Goal: Contribute content: Contribute content

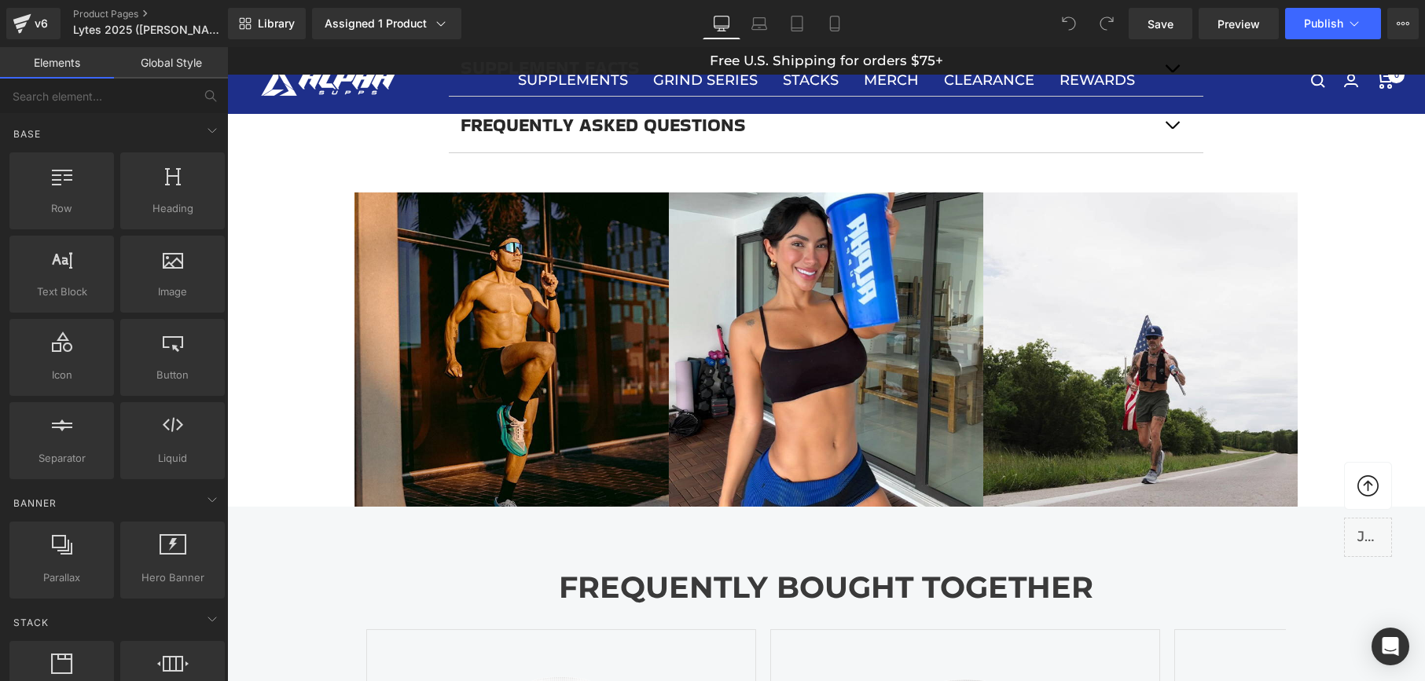
scroll to position [1158, 0]
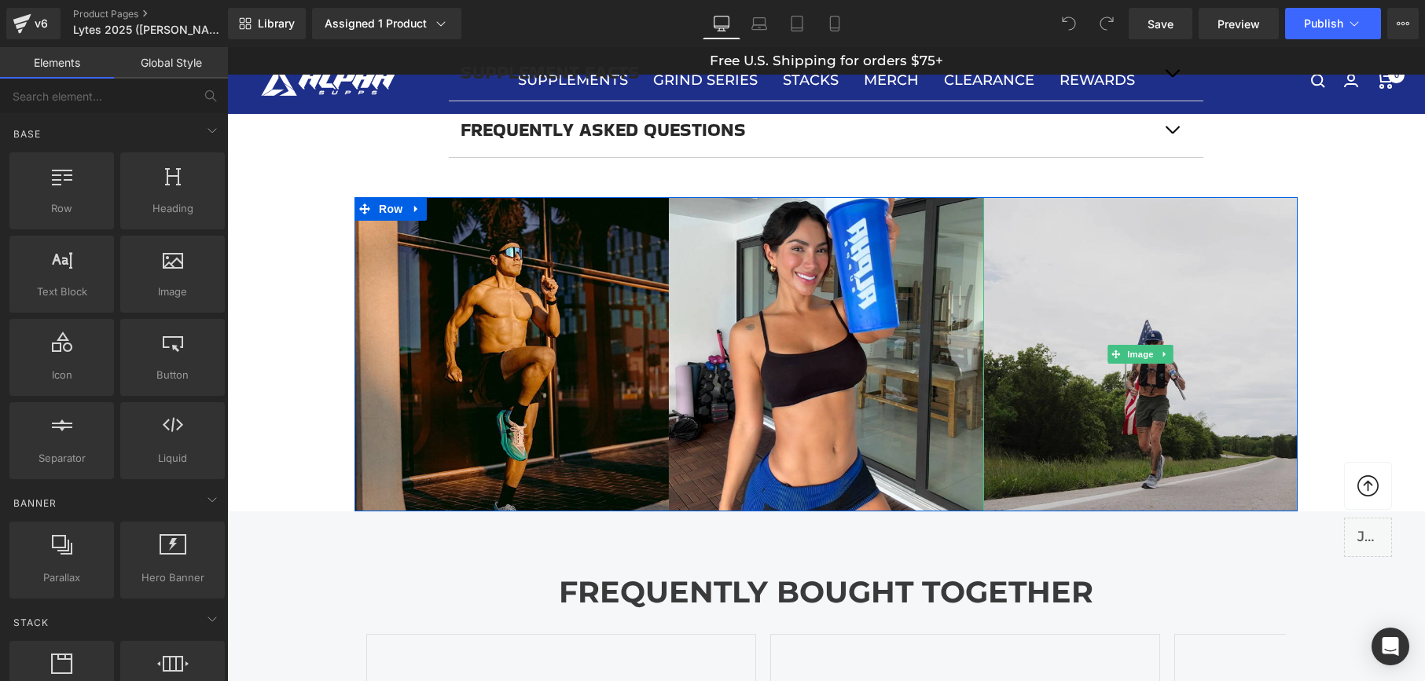
click at [1152, 414] on img at bounding box center [1140, 354] width 314 height 314
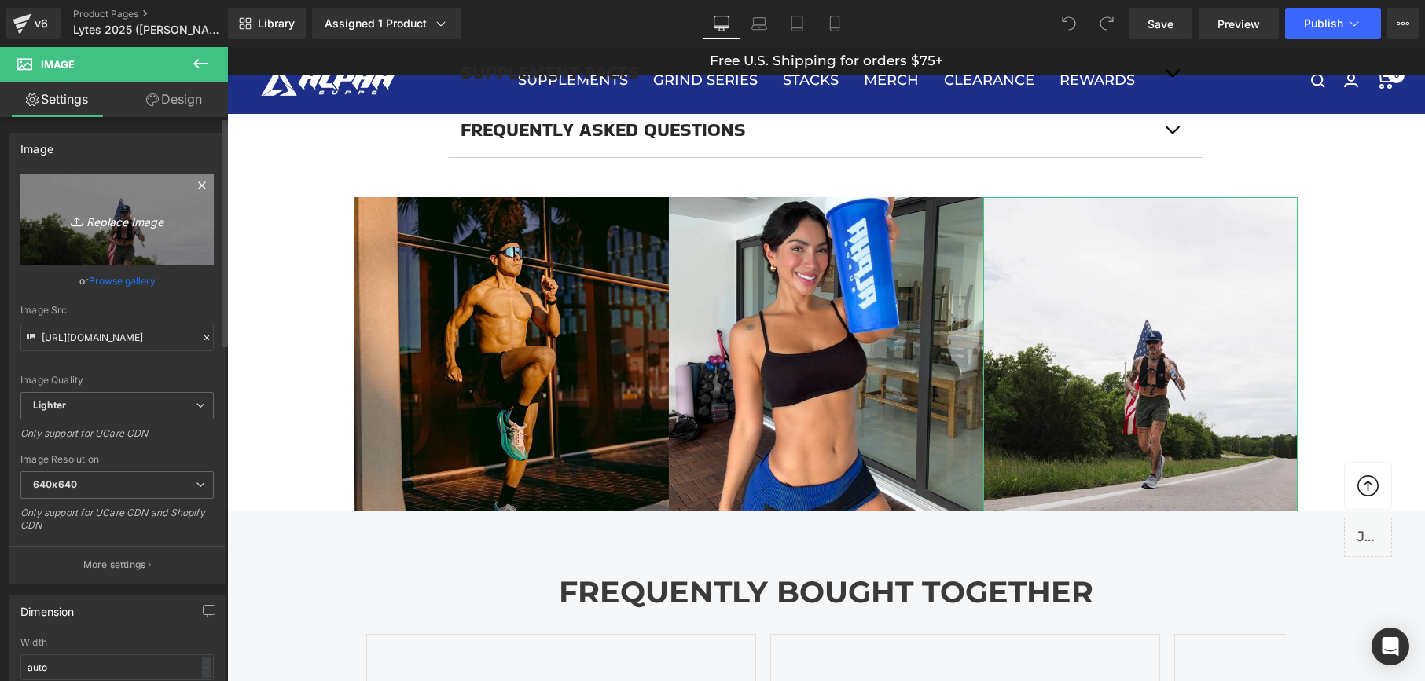
click at [108, 216] on icon "Replace Image" at bounding box center [117, 220] width 126 height 20
type input "C:\fakepath\VAL.jpg"
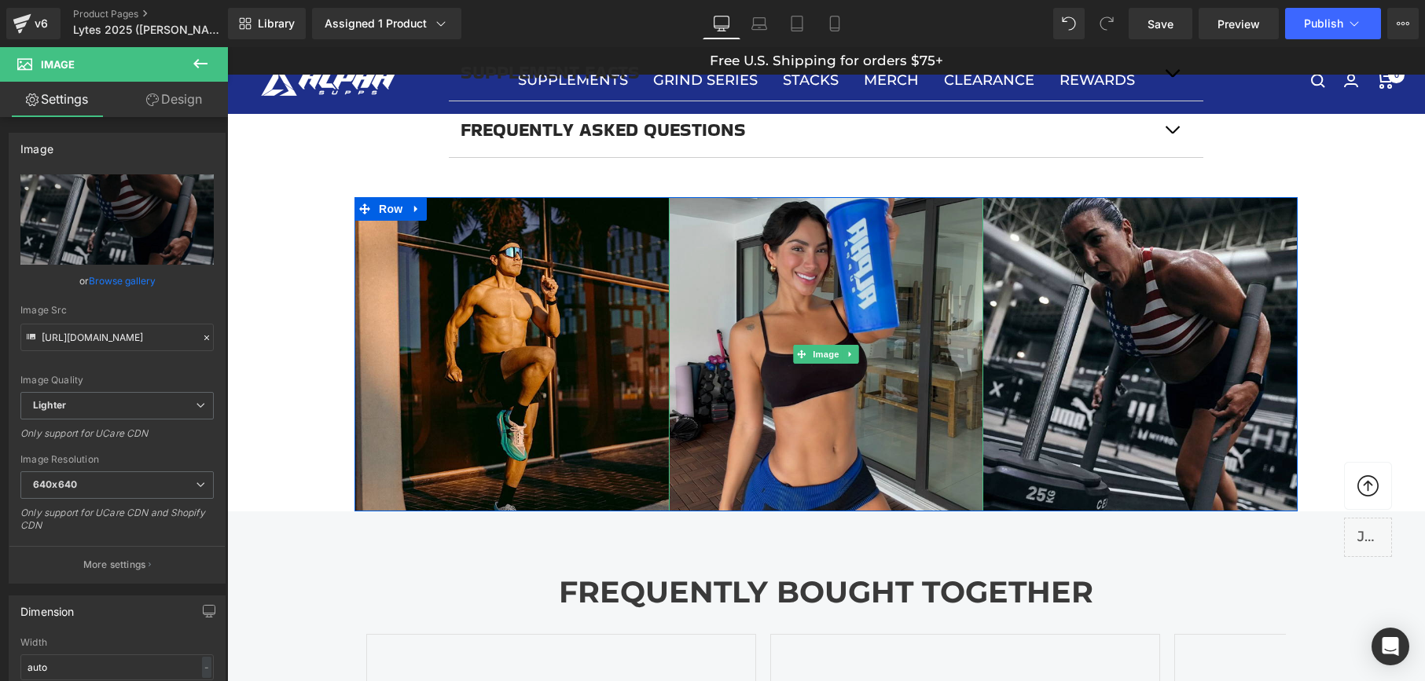
click at [829, 392] on img at bounding box center [826, 354] width 314 height 314
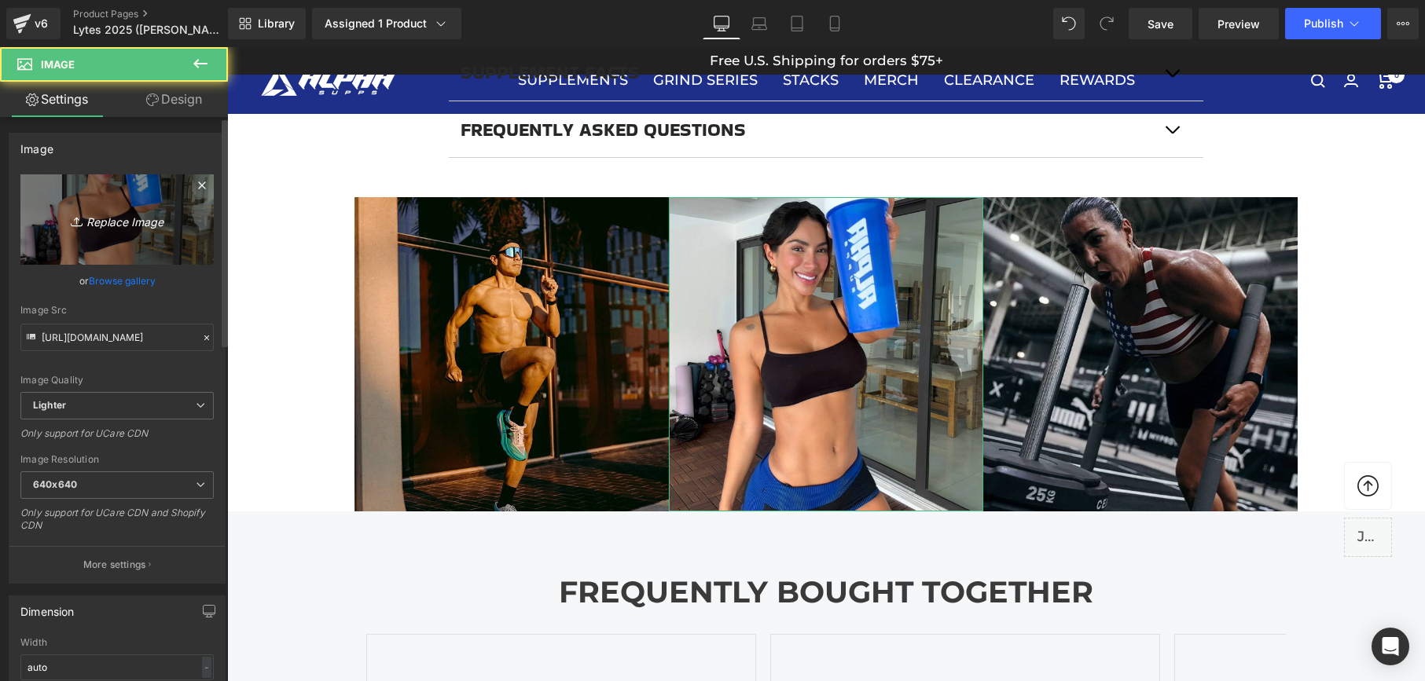
click at [125, 218] on icon "Replace Image" at bounding box center [117, 220] width 126 height 20
type input "C:\fakepath\REYESLYTES.jpg"
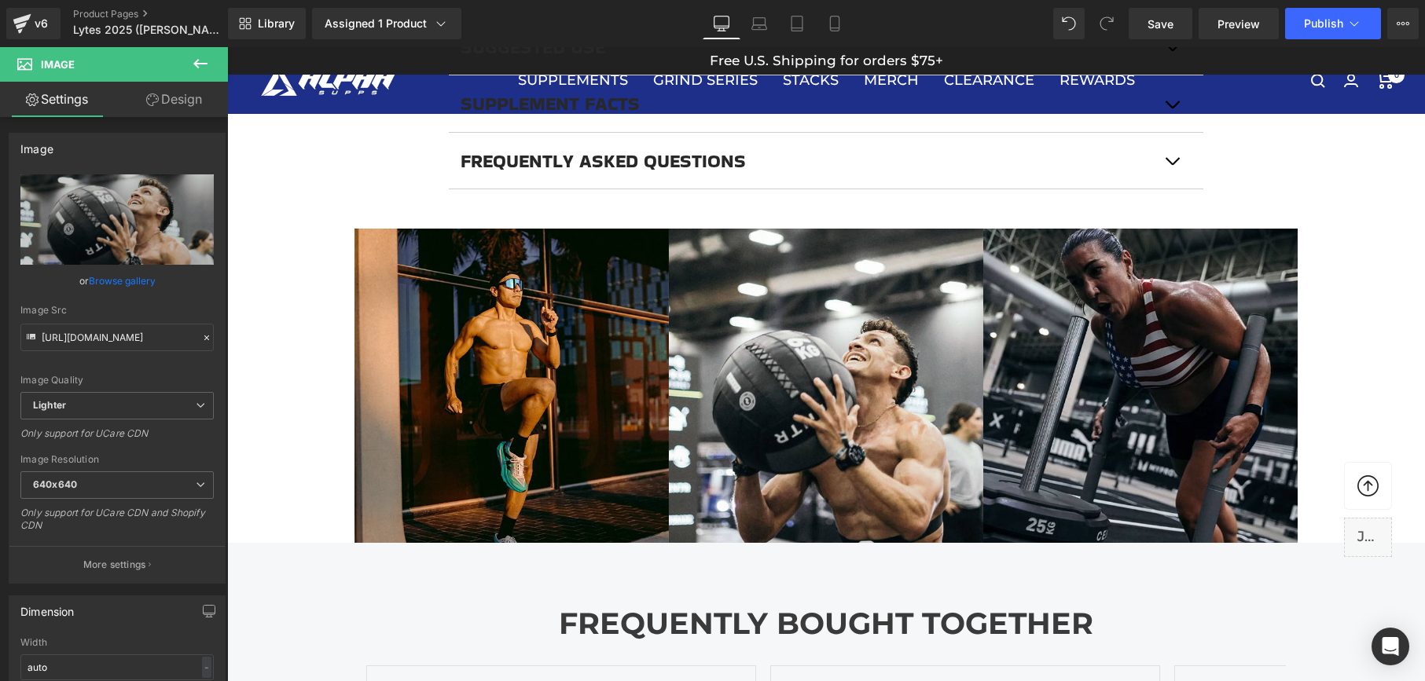
scroll to position [1119, 0]
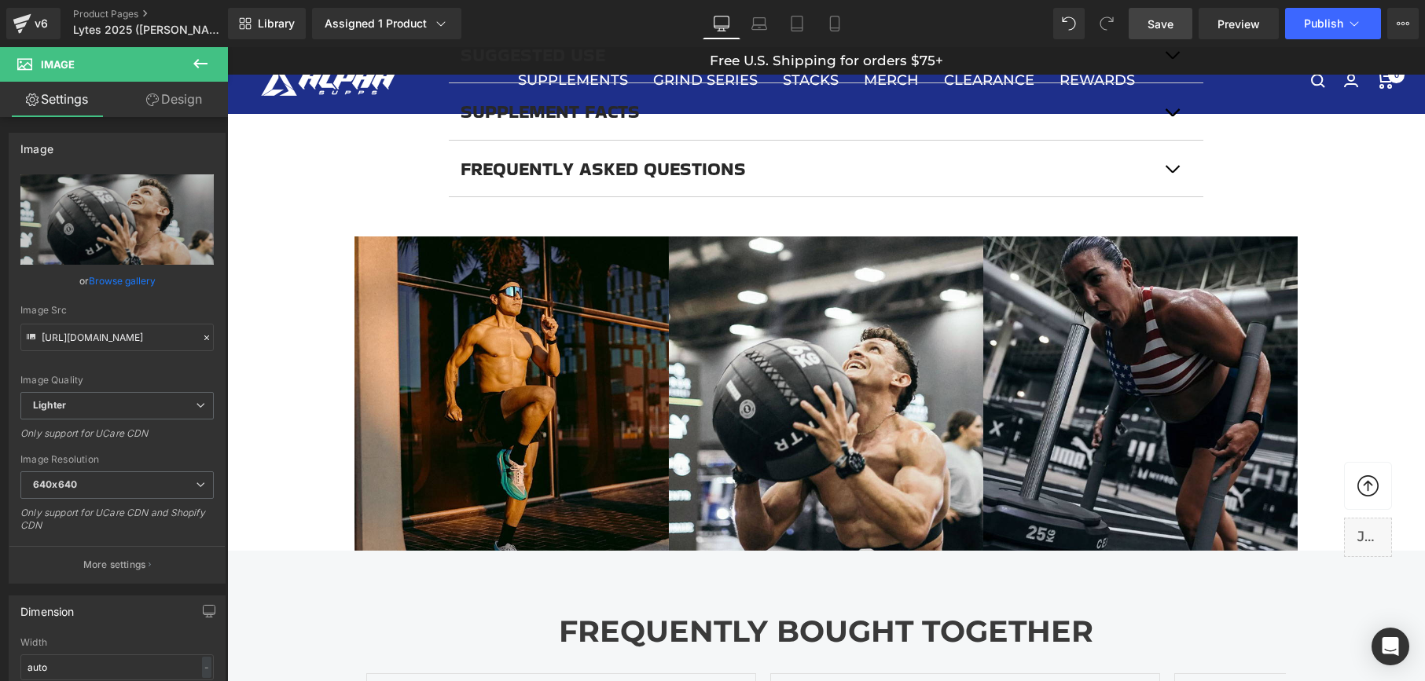
click at [1157, 31] on span "Save" at bounding box center [1160, 24] width 26 height 17
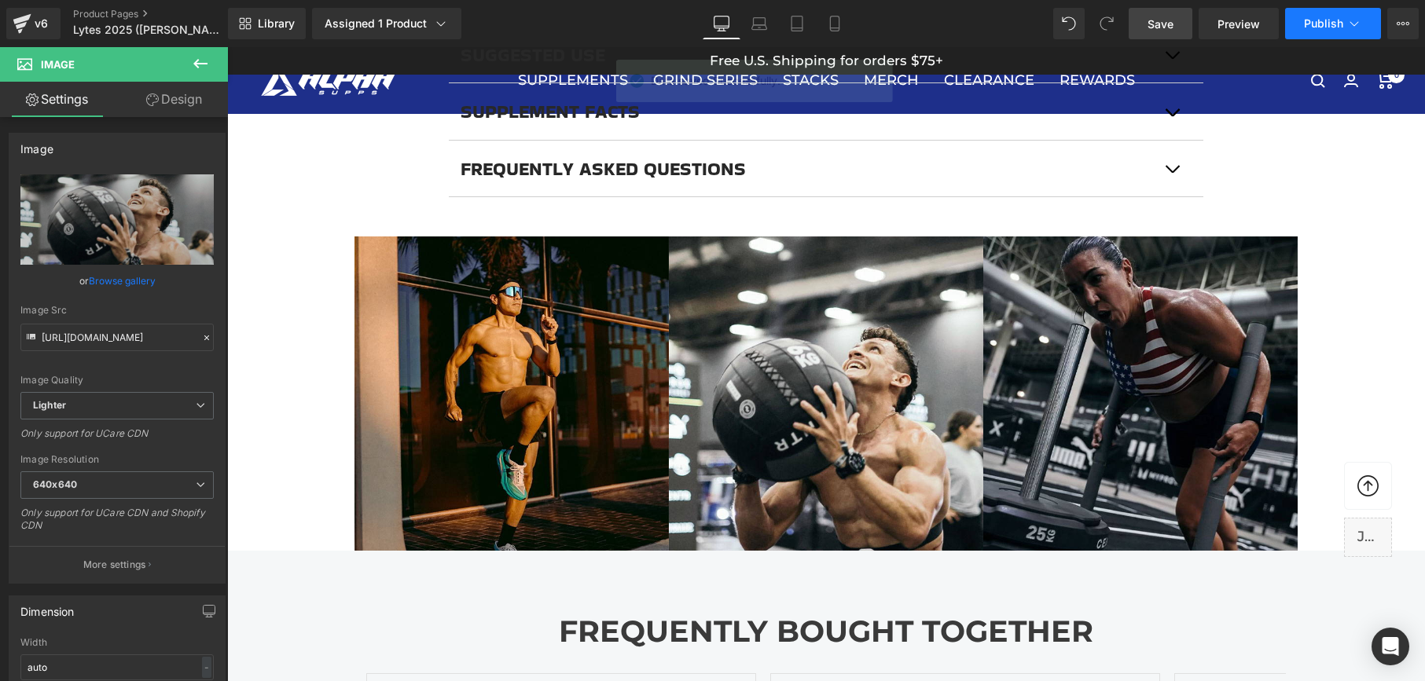
click at [1327, 28] on span "Publish" at bounding box center [1323, 23] width 39 height 13
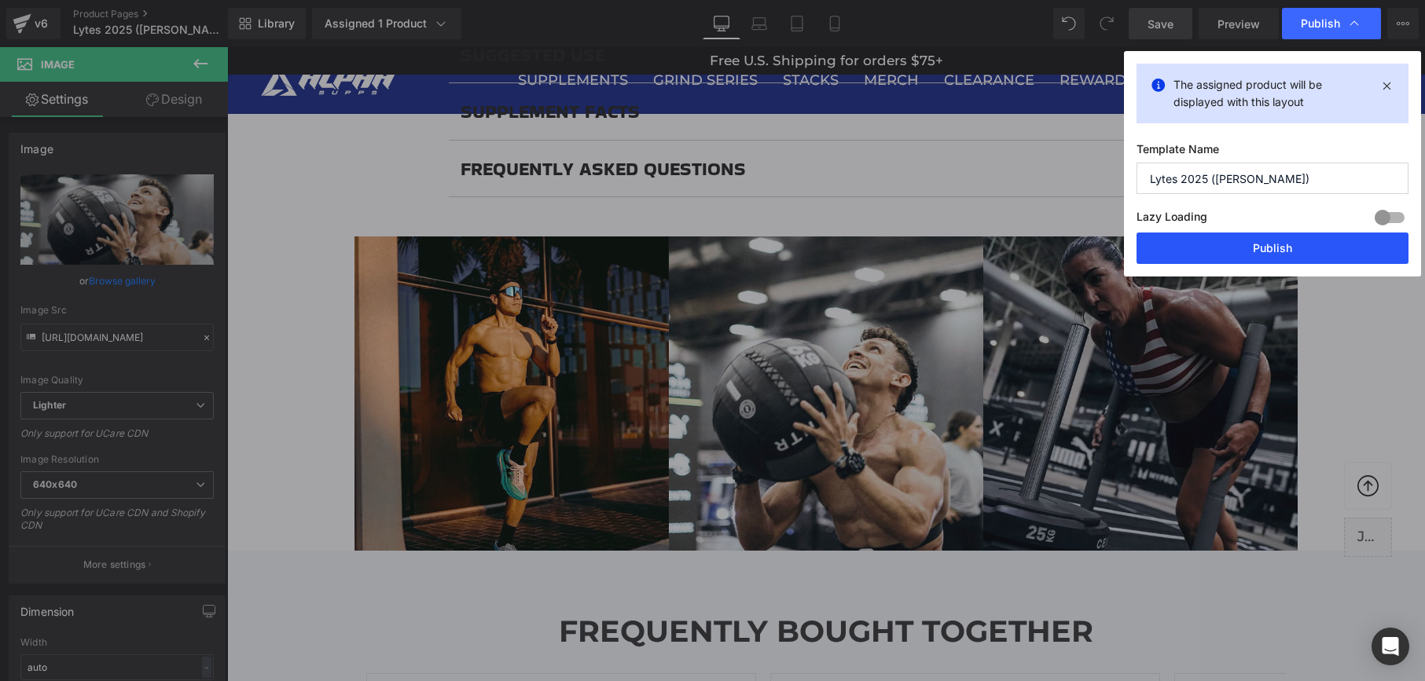
click at [1272, 246] on button "Publish" at bounding box center [1272, 248] width 272 height 31
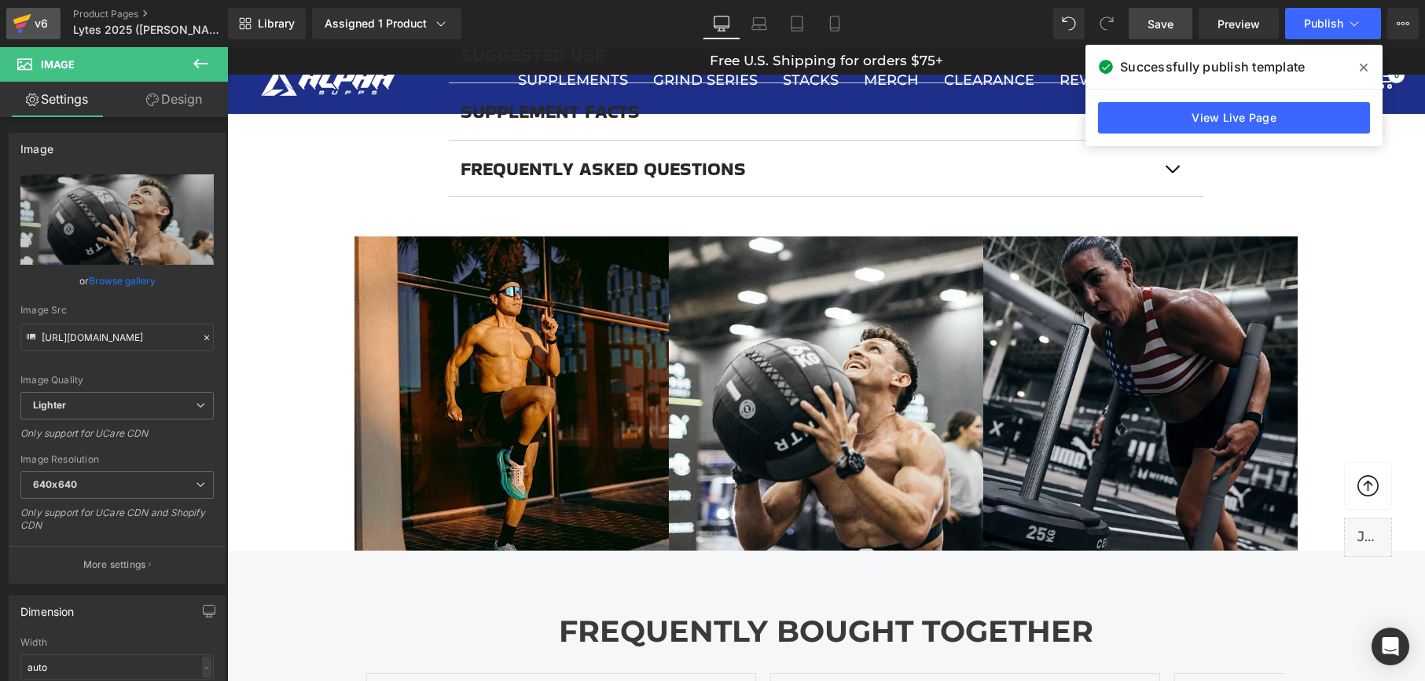
click at [20, 24] on icon at bounding box center [21, 25] width 11 height 7
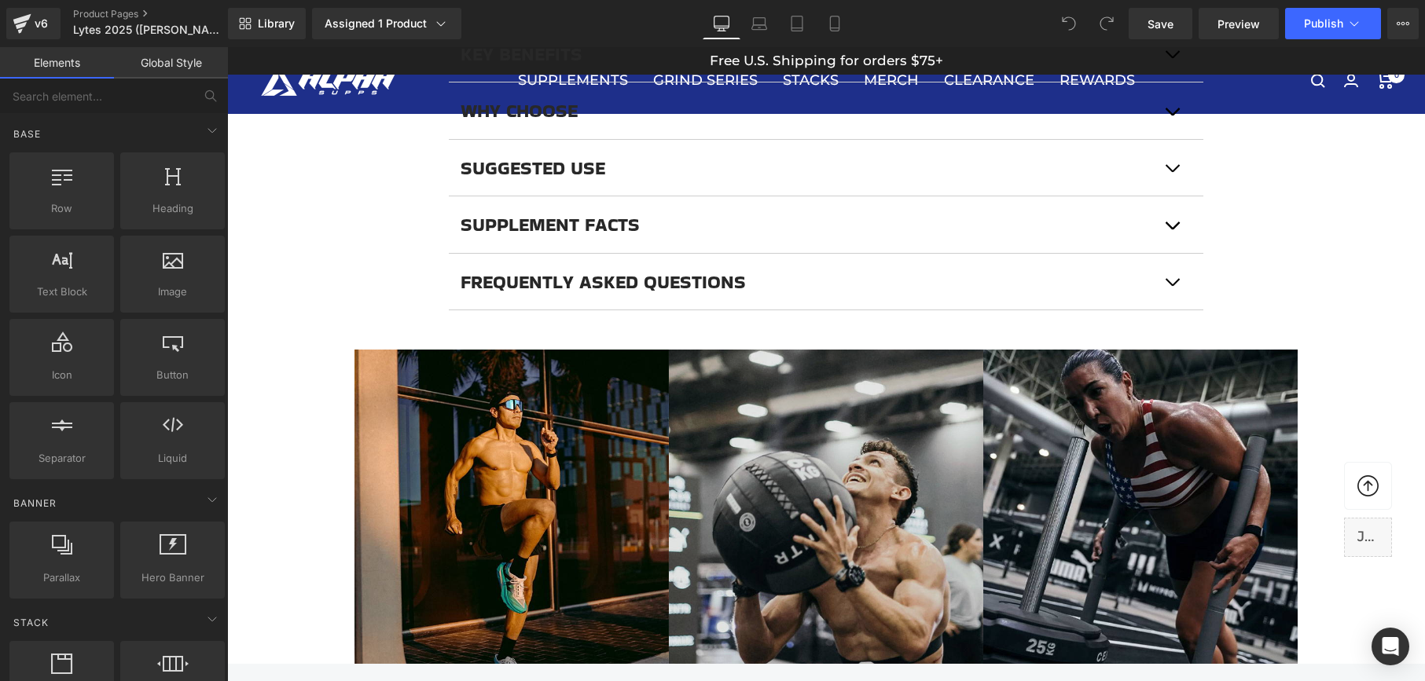
scroll to position [1008, 0]
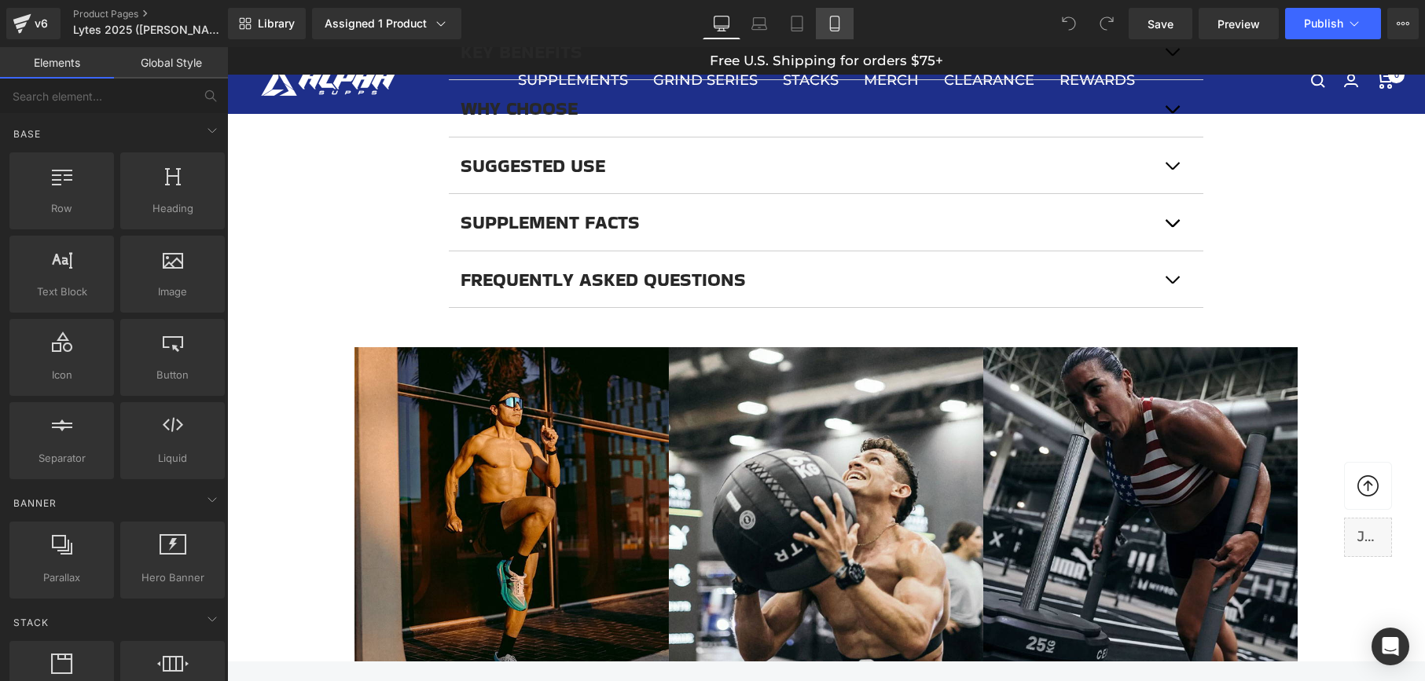
click at [839, 25] on icon at bounding box center [834, 24] width 9 height 15
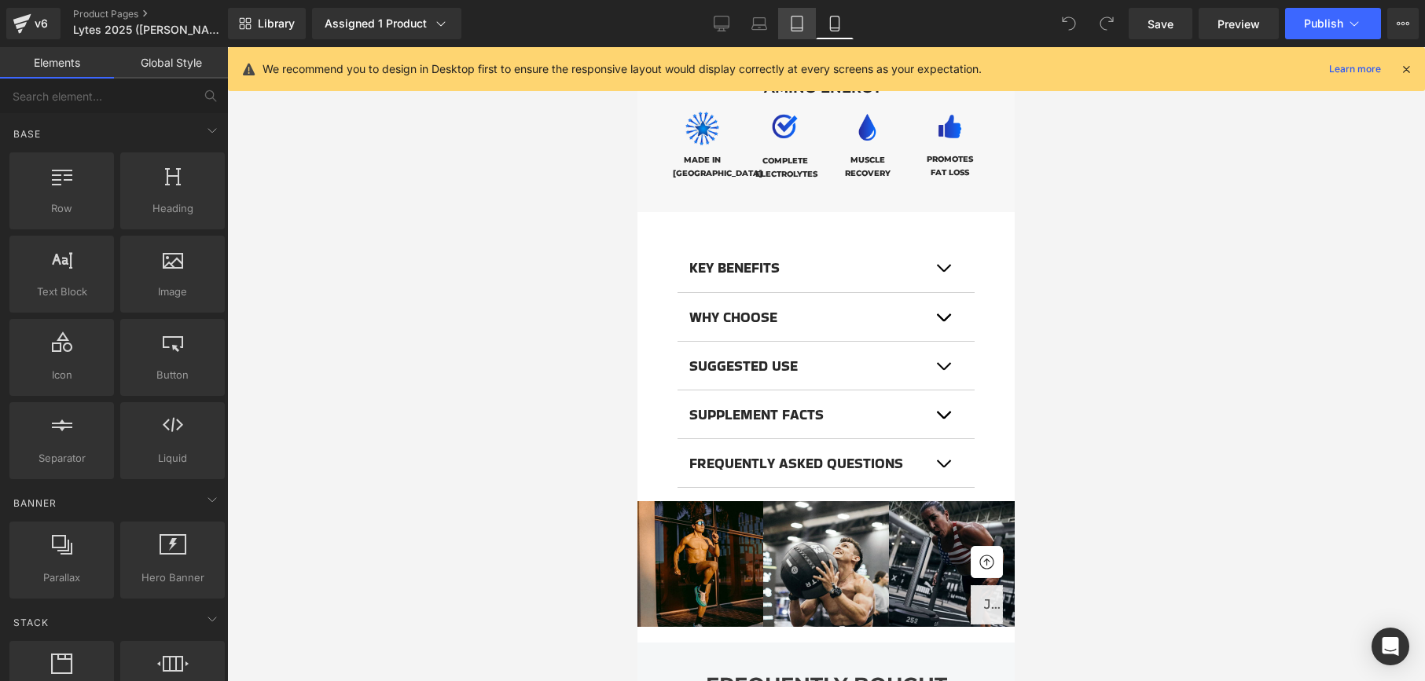
click at [805, 17] on link "Tablet" at bounding box center [797, 23] width 38 height 31
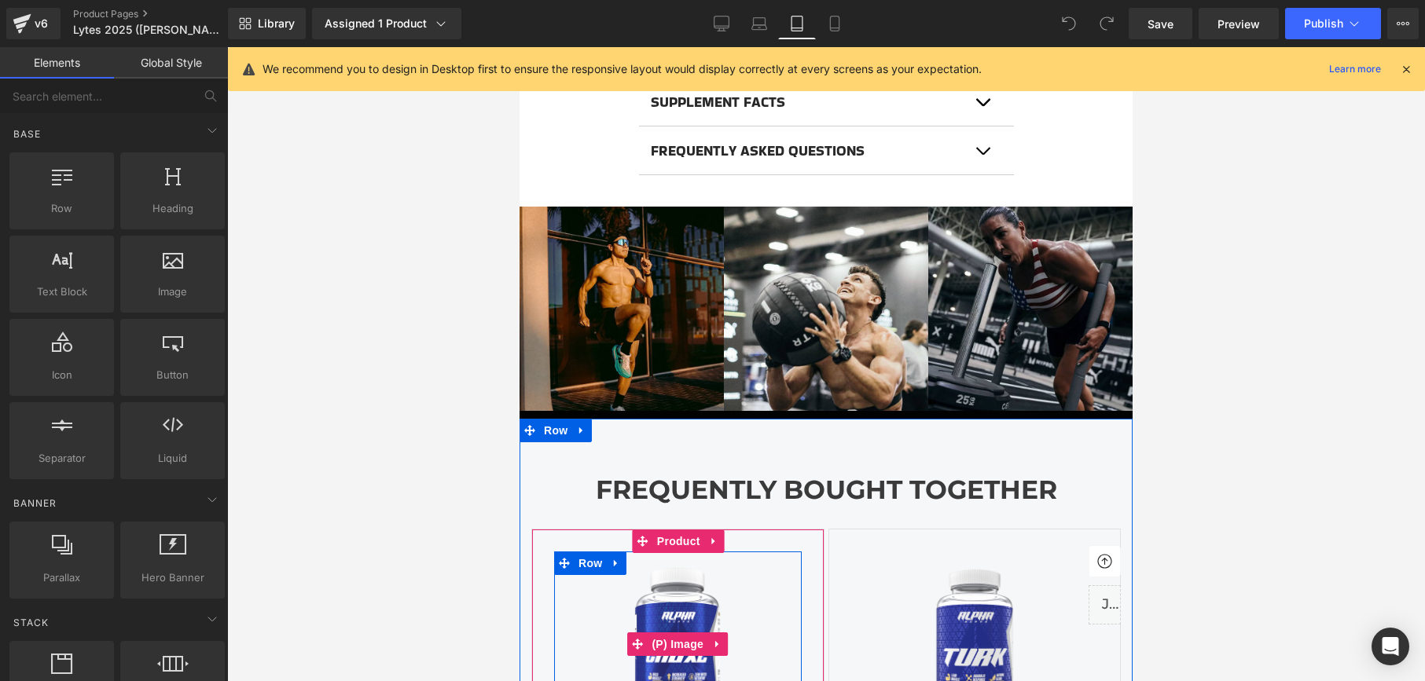
scroll to position [1548, 0]
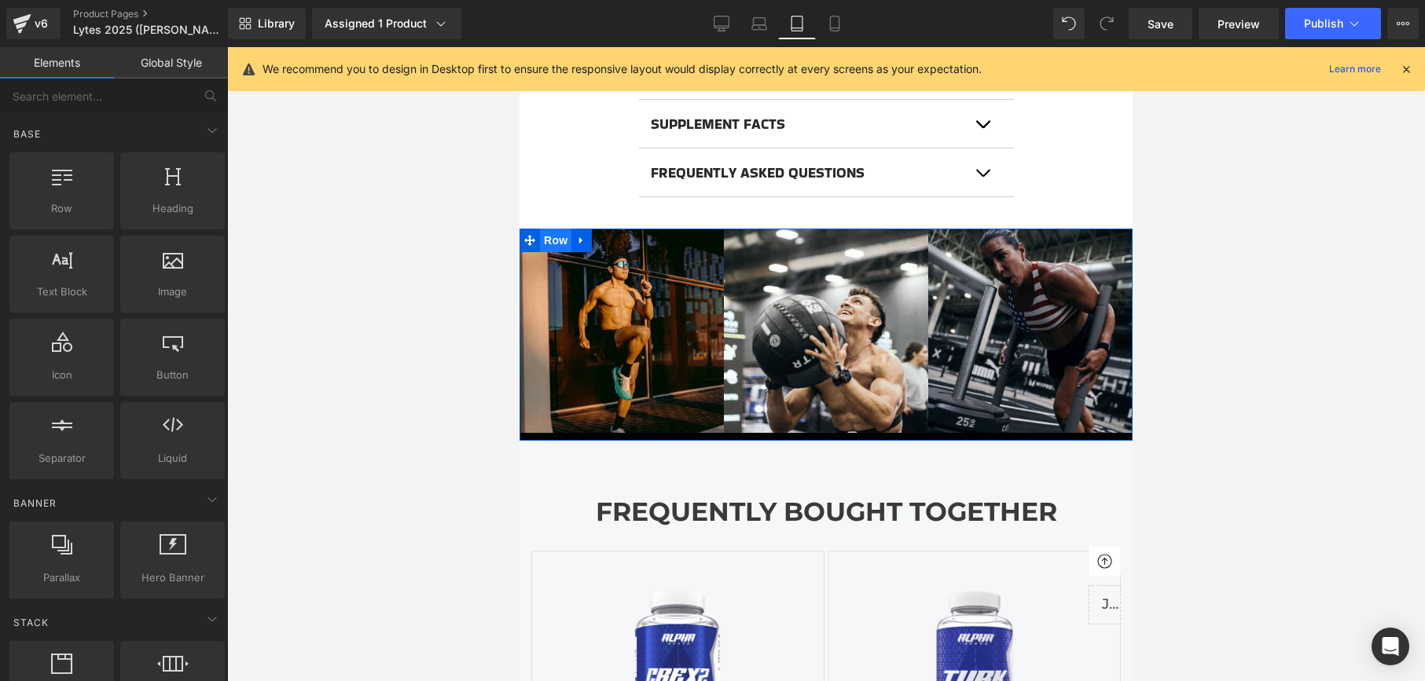
click at [553, 240] on span "Row" at bounding box center [555, 241] width 31 height 24
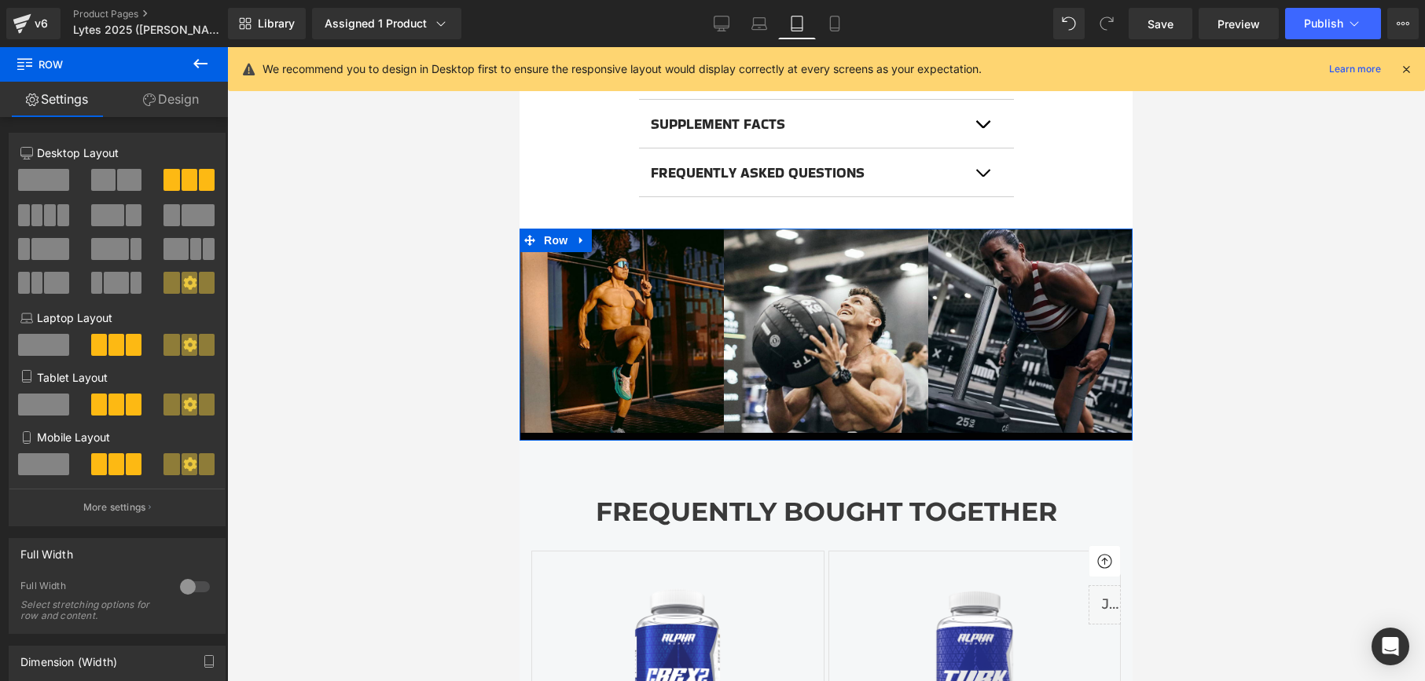
click at [167, 95] on link "Design" at bounding box center [171, 99] width 114 height 35
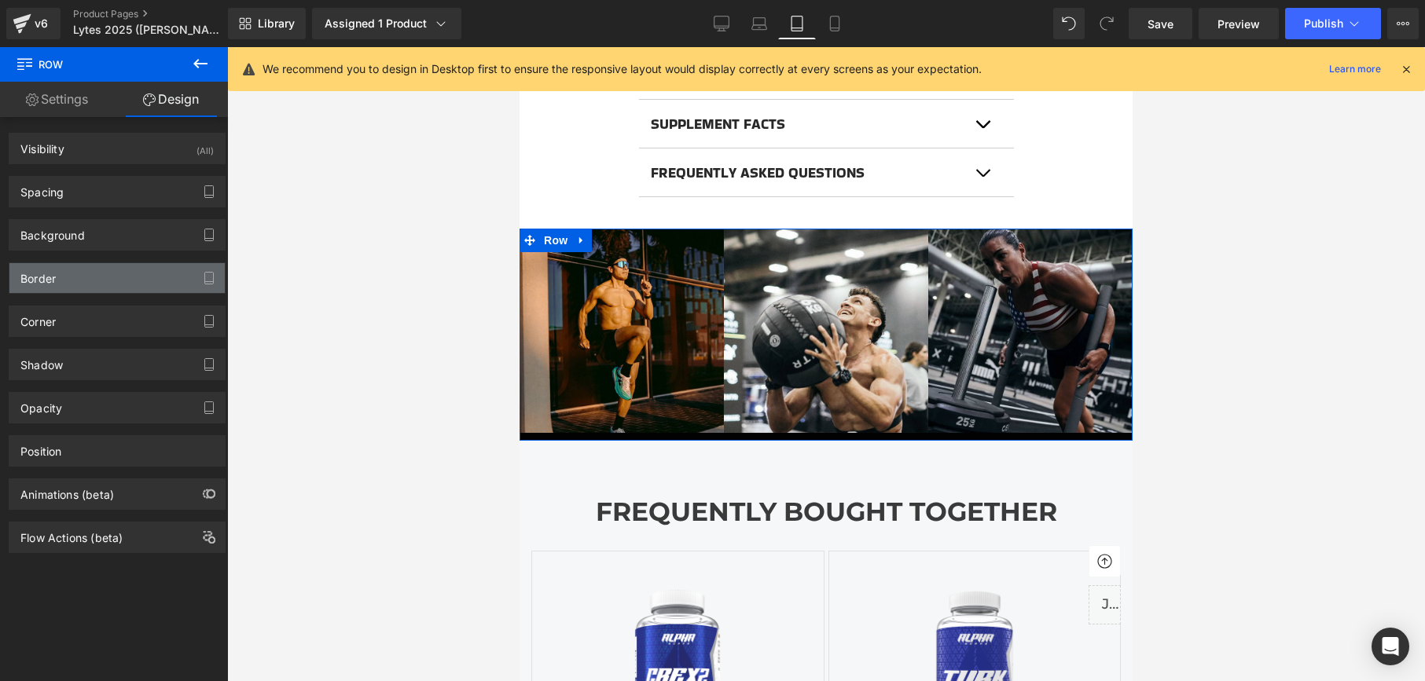
click at [117, 274] on div "Border" at bounding box center [116, 278] width 215 height 30
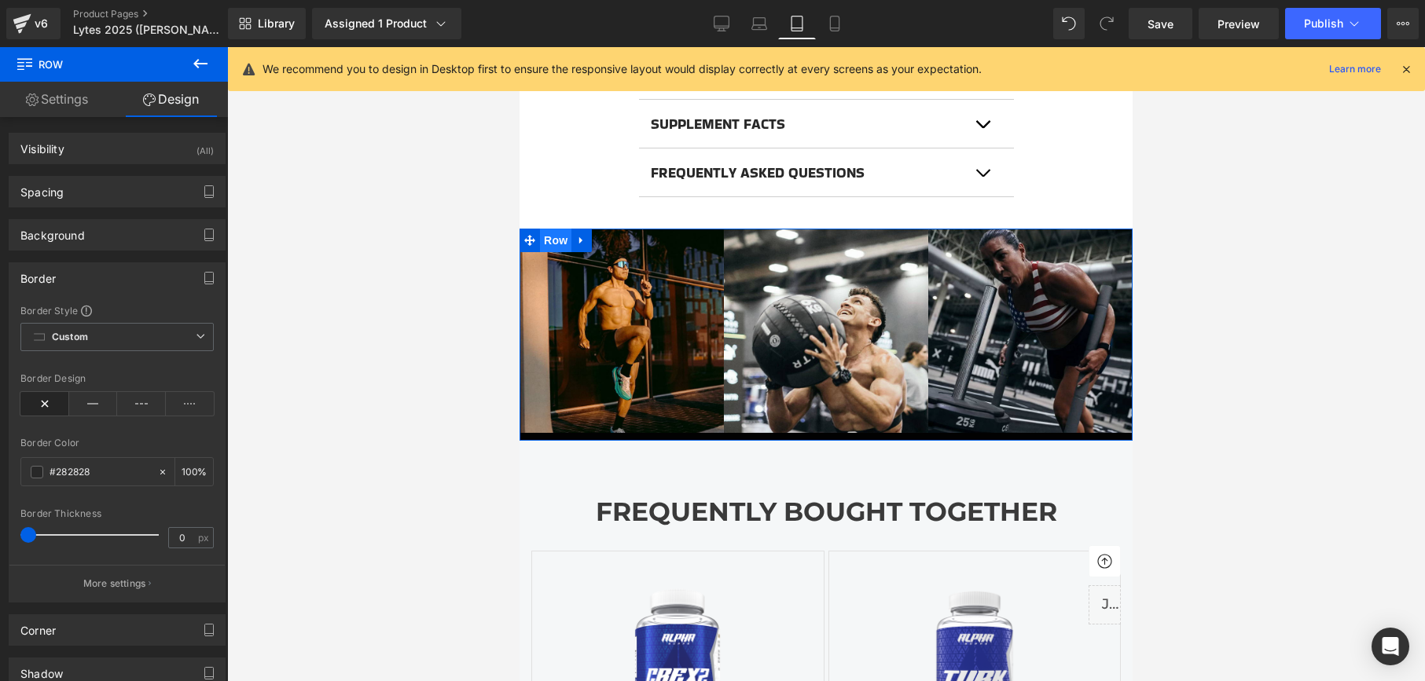
click at [557, 240] on span "Row" at bounding box center [555, 241] width 31 height 24
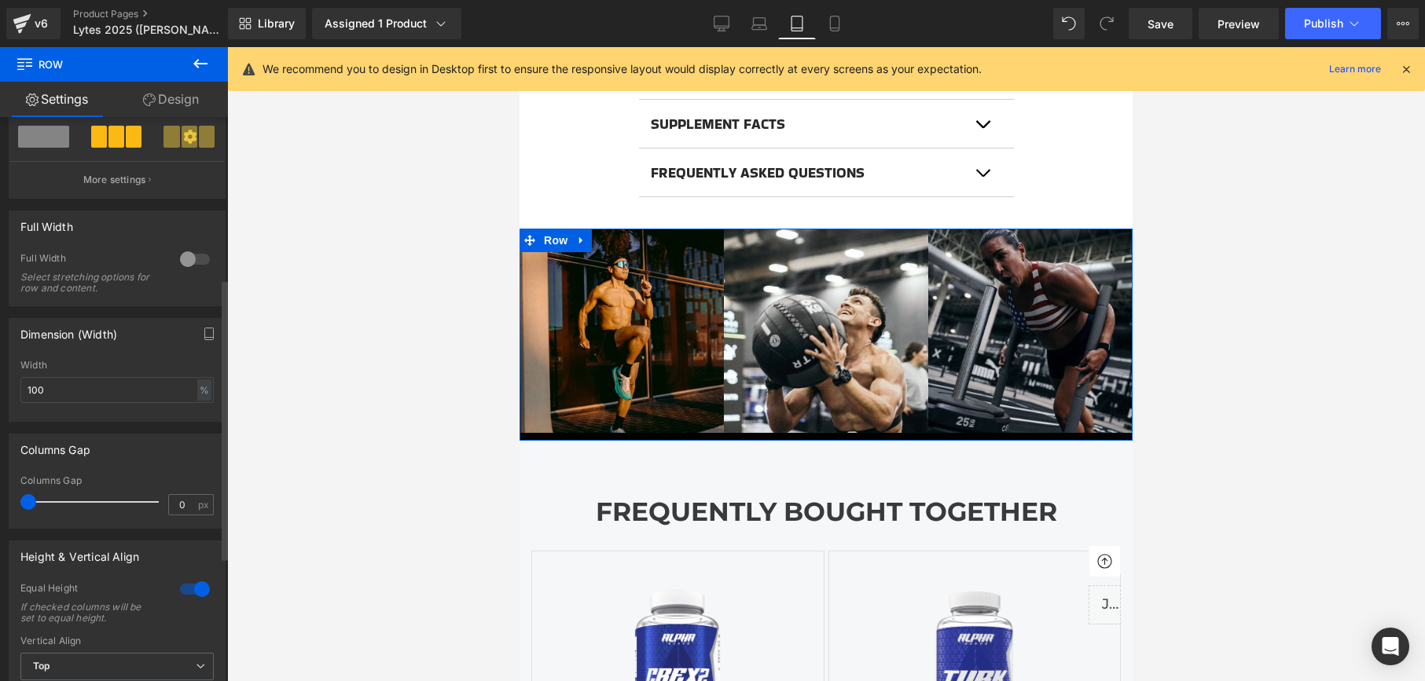
scroll to position [317, 0]
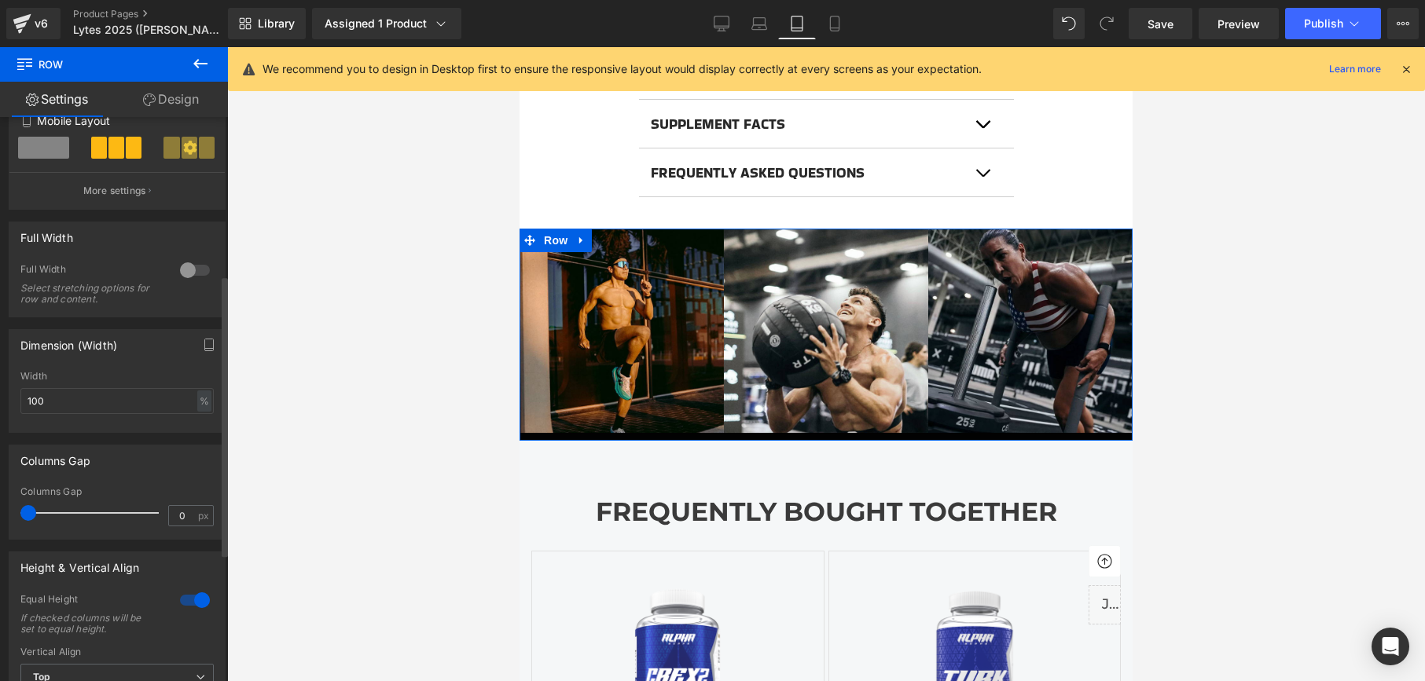
click at [185, 266] on div at bounding box center [195, 270] width 38 height 25
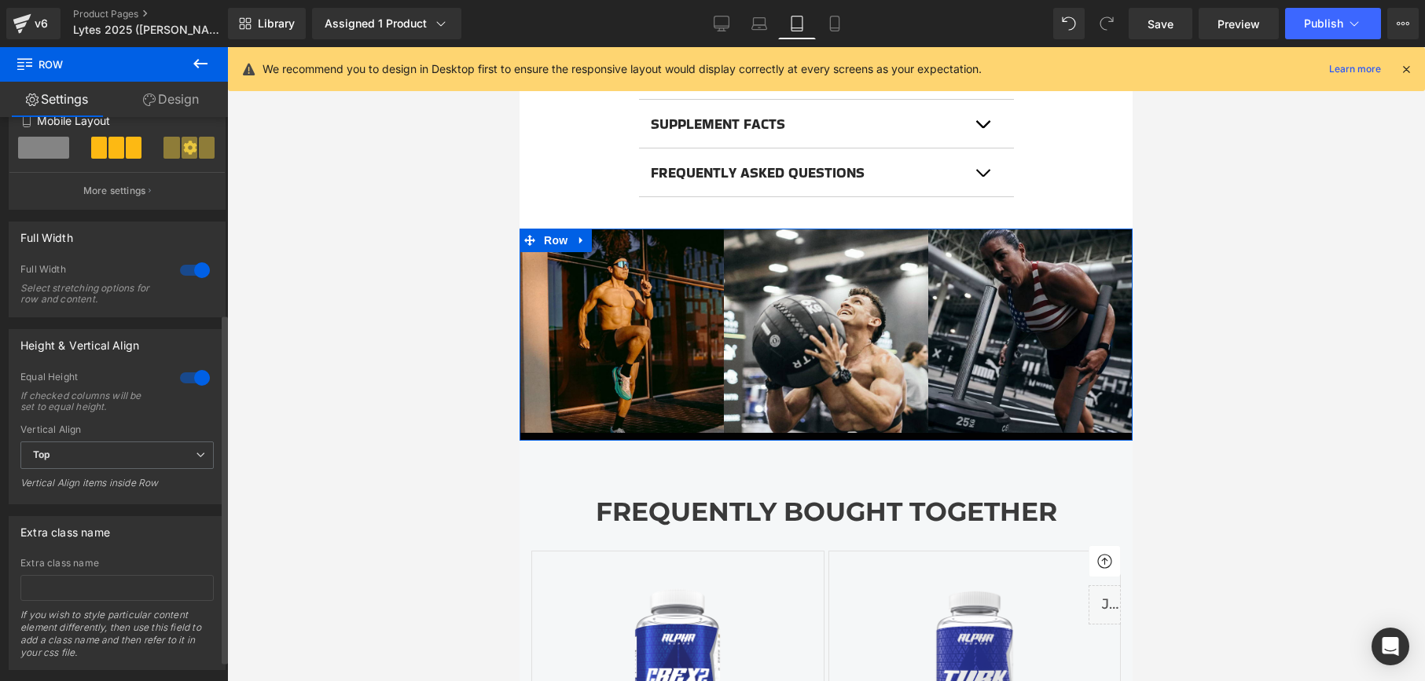
scroll to position [351, 0]
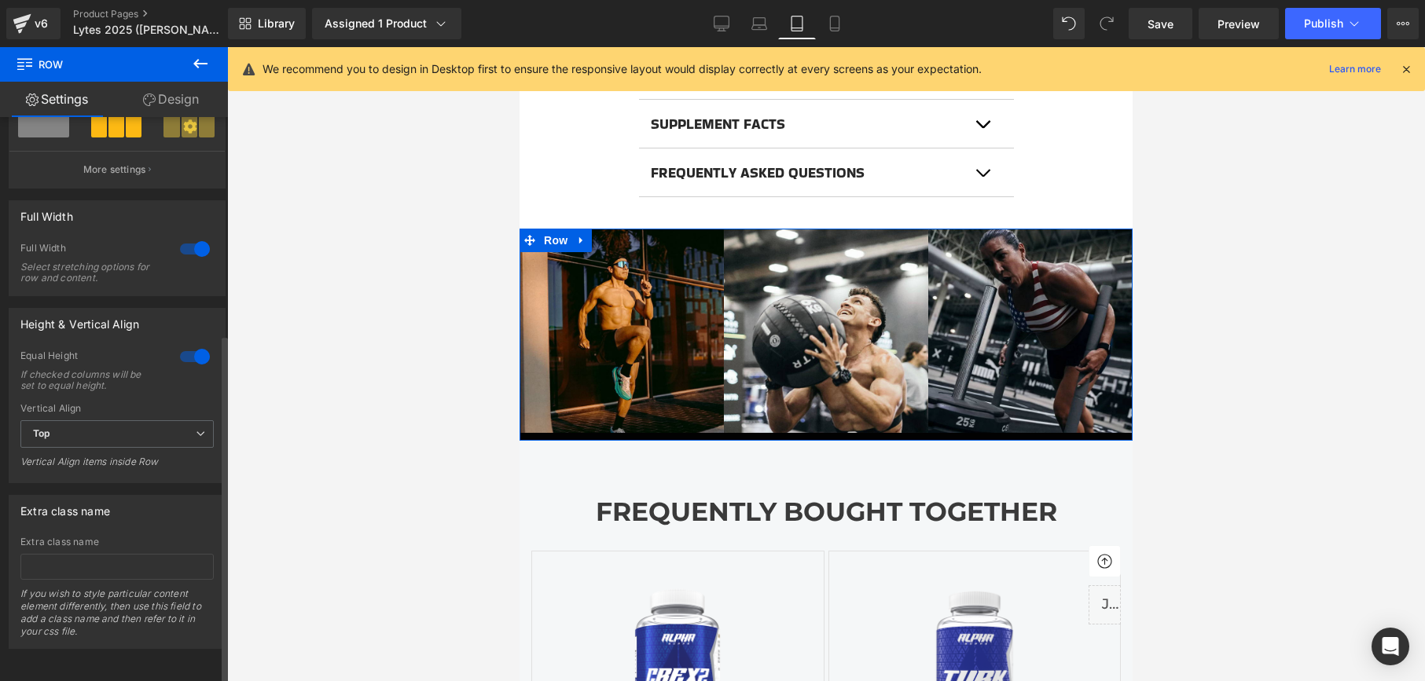
click at [186, 344] on div at bounding box center [195, 356] width 38 height 25
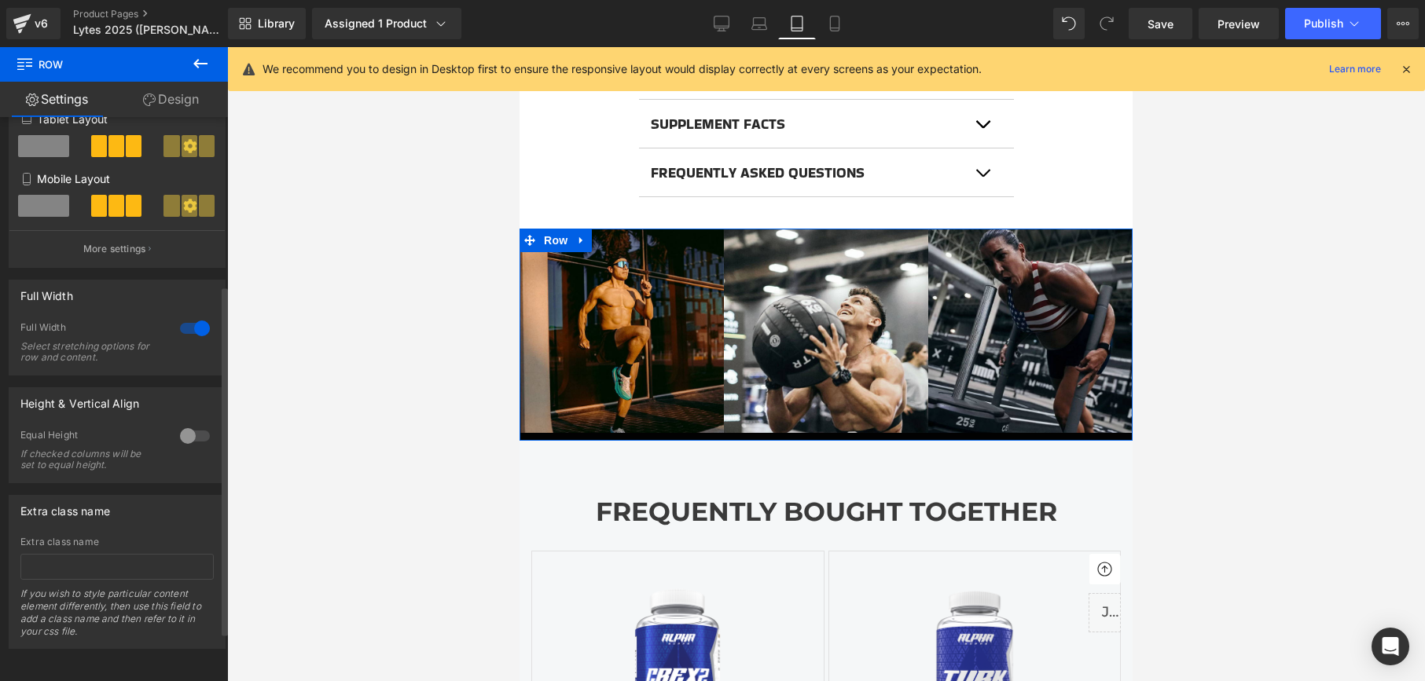
scroll to position [271, 0]
click at [180, 427] on div at bounding box center [195, 436] width 38 height 25
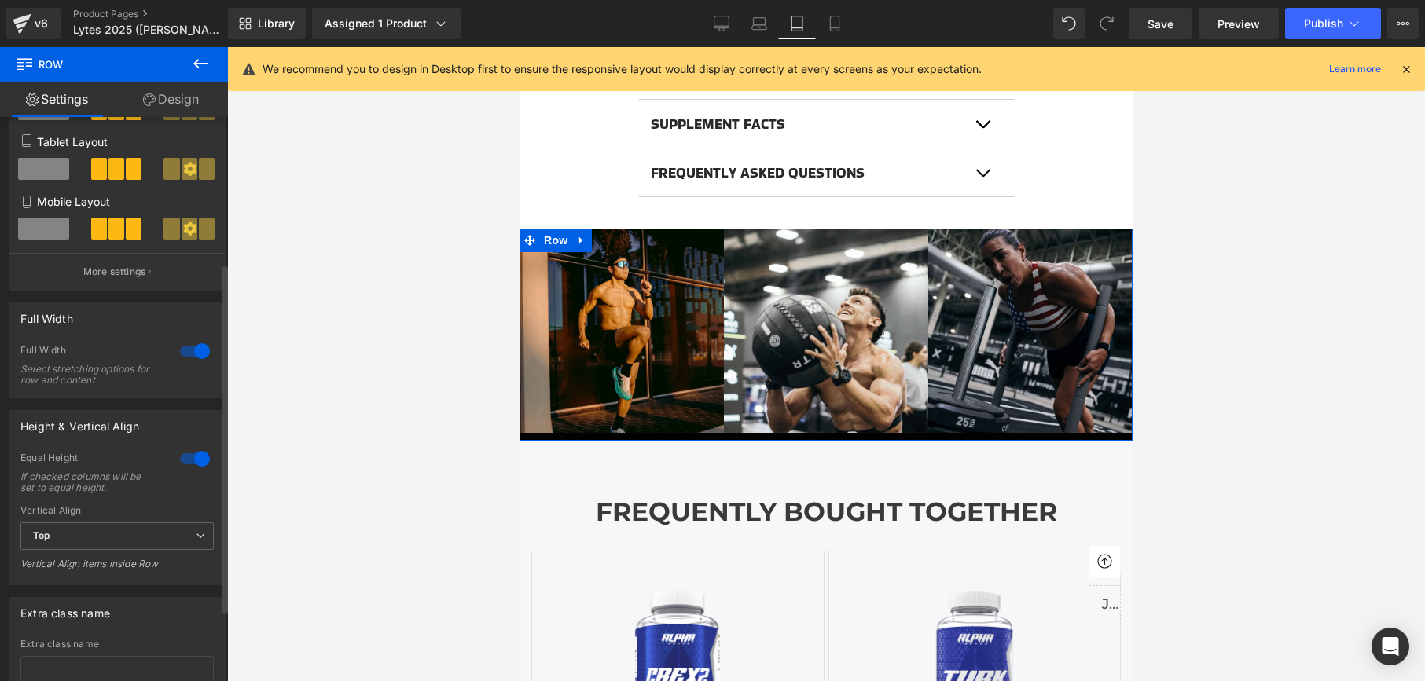
scroll to position [0, 0]
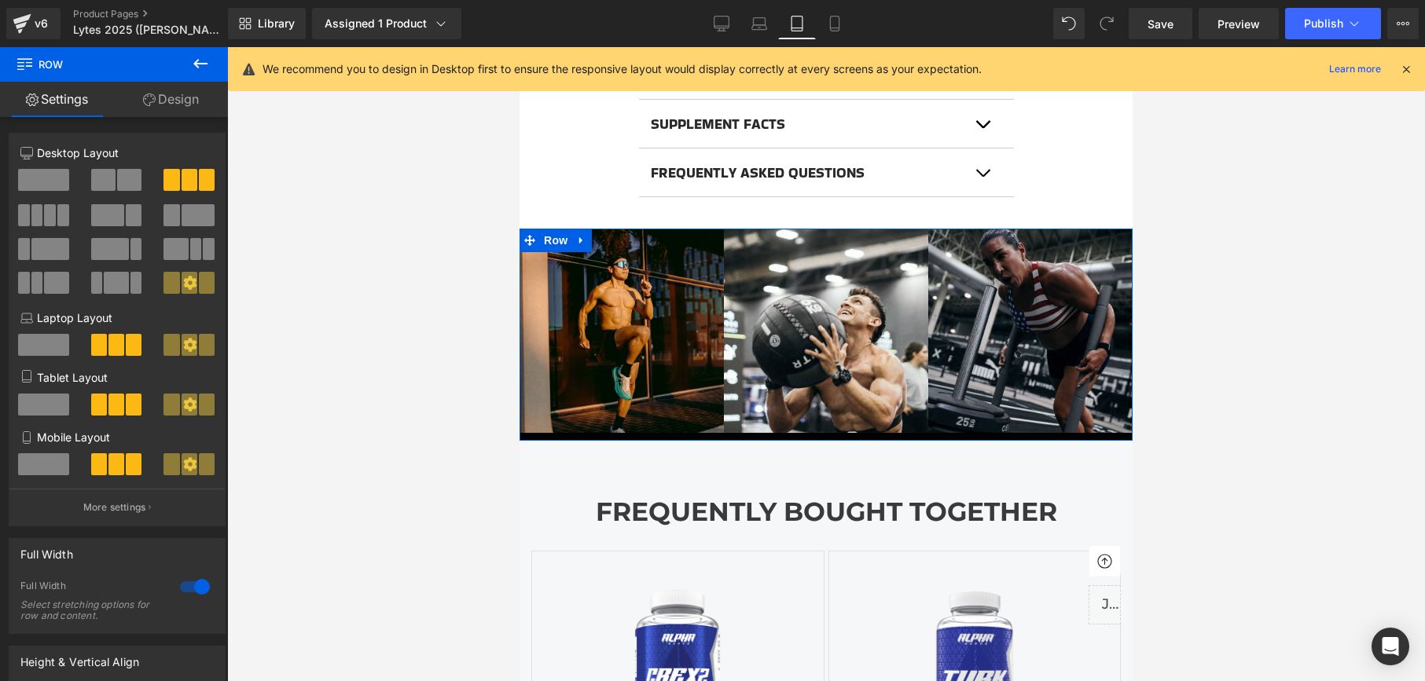
click at [181, 97] on link "Design" at bounding box center [171, 99] width 114 height 35
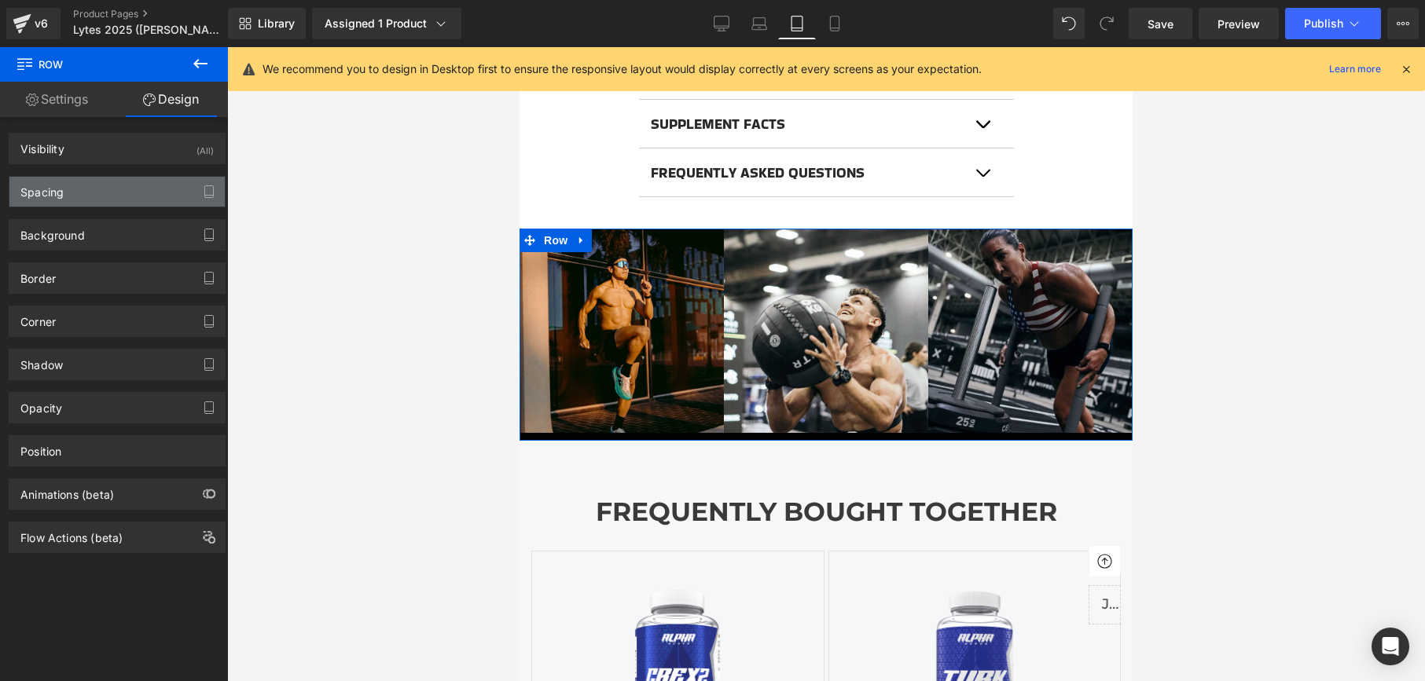
click at [148, 185] on div "Spacing" at bounding box center [116, 192] width 215 height 30
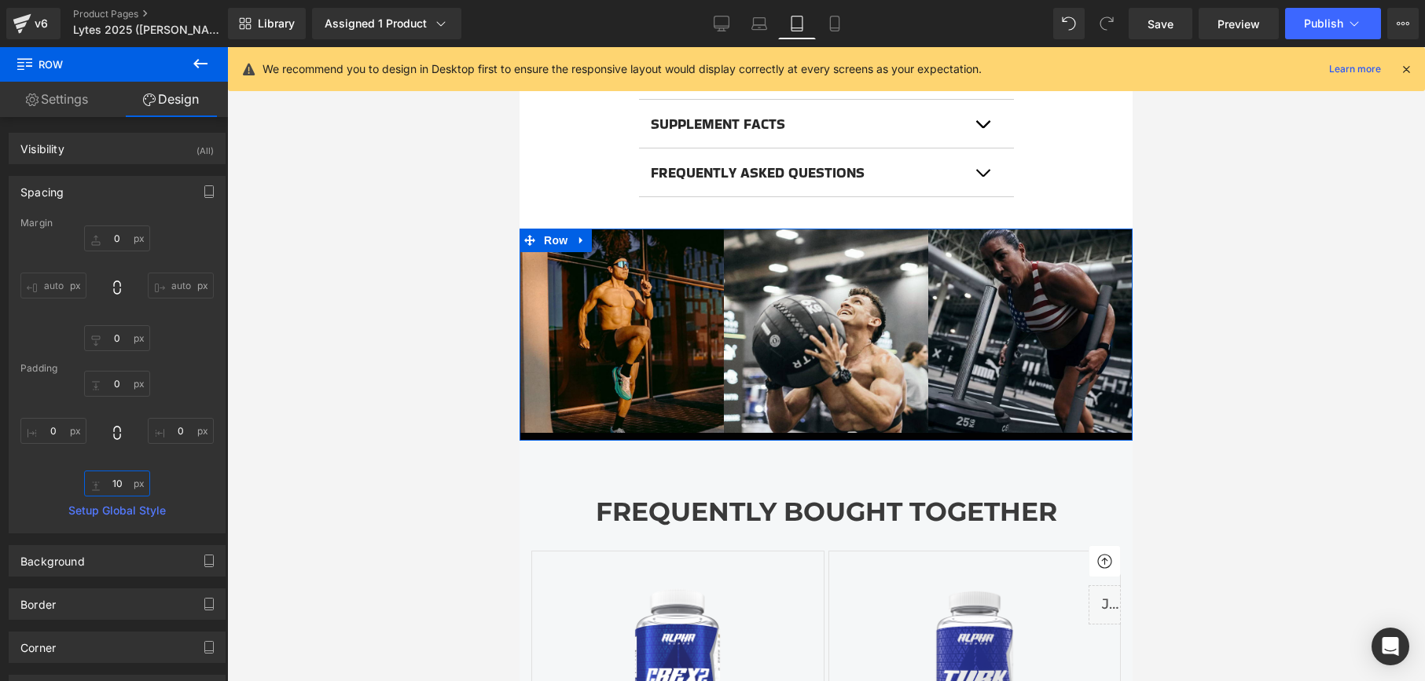
click at [118, 488] on input "10" at bounding box center [117, 484] width 66 height 26
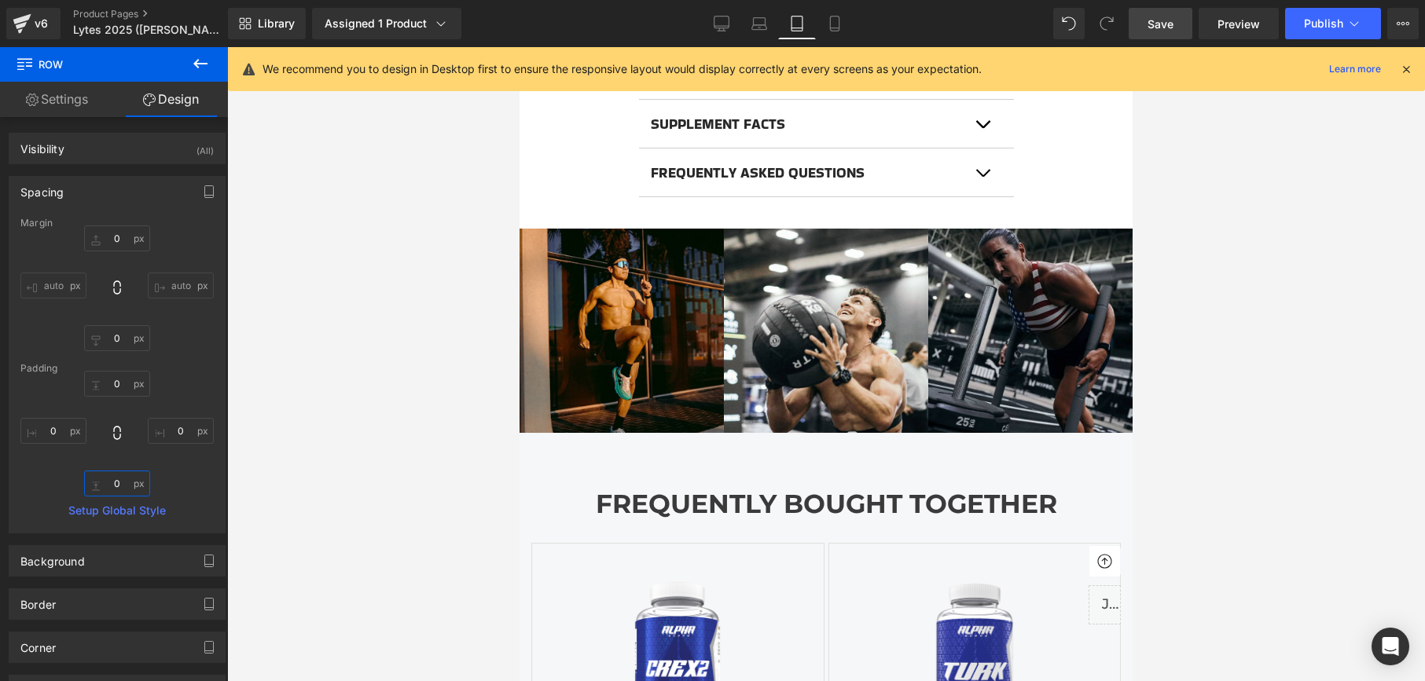
type input "0"
click at [1171, 16] on span "Save" at bounding box center [1160, 24] width 26 height 17
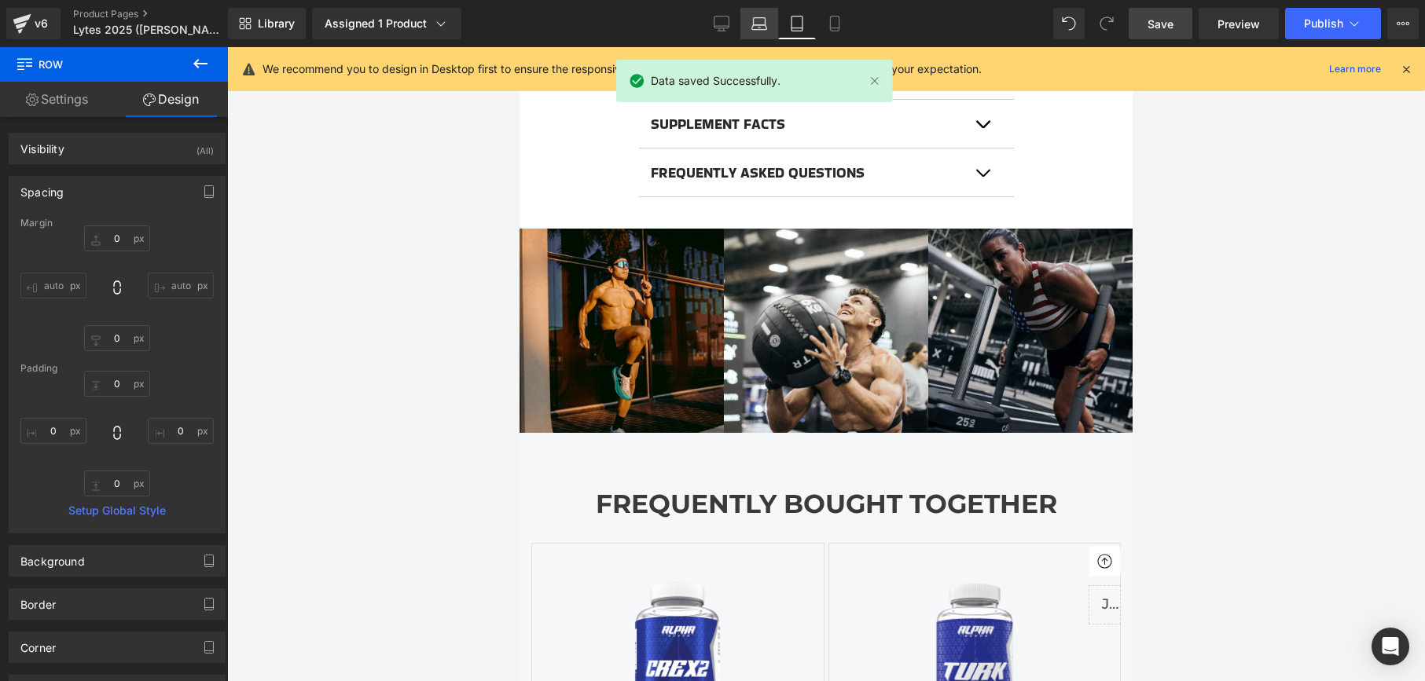
click at [754, 23] on icon at bounding box center [759, 24] width 16 height 16
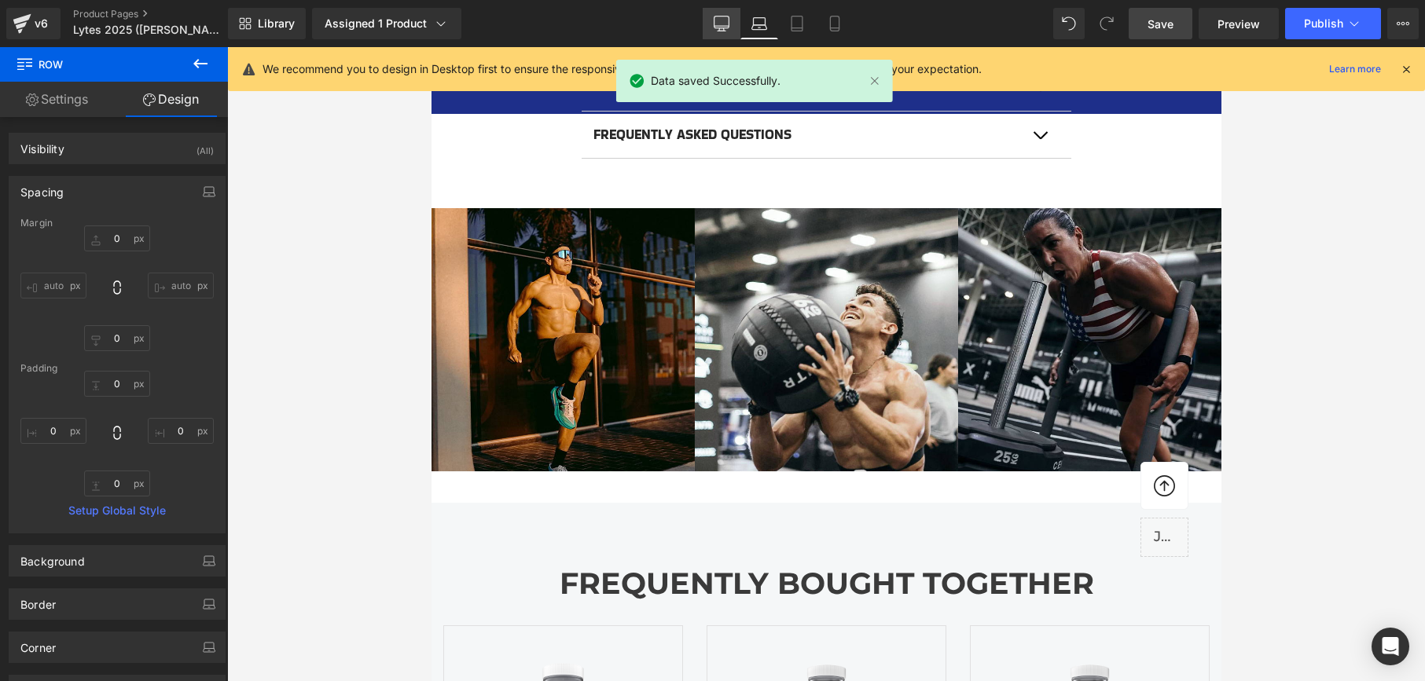
click at [719, 23] on icon at bounding box center [722, 24] width 16 height 16
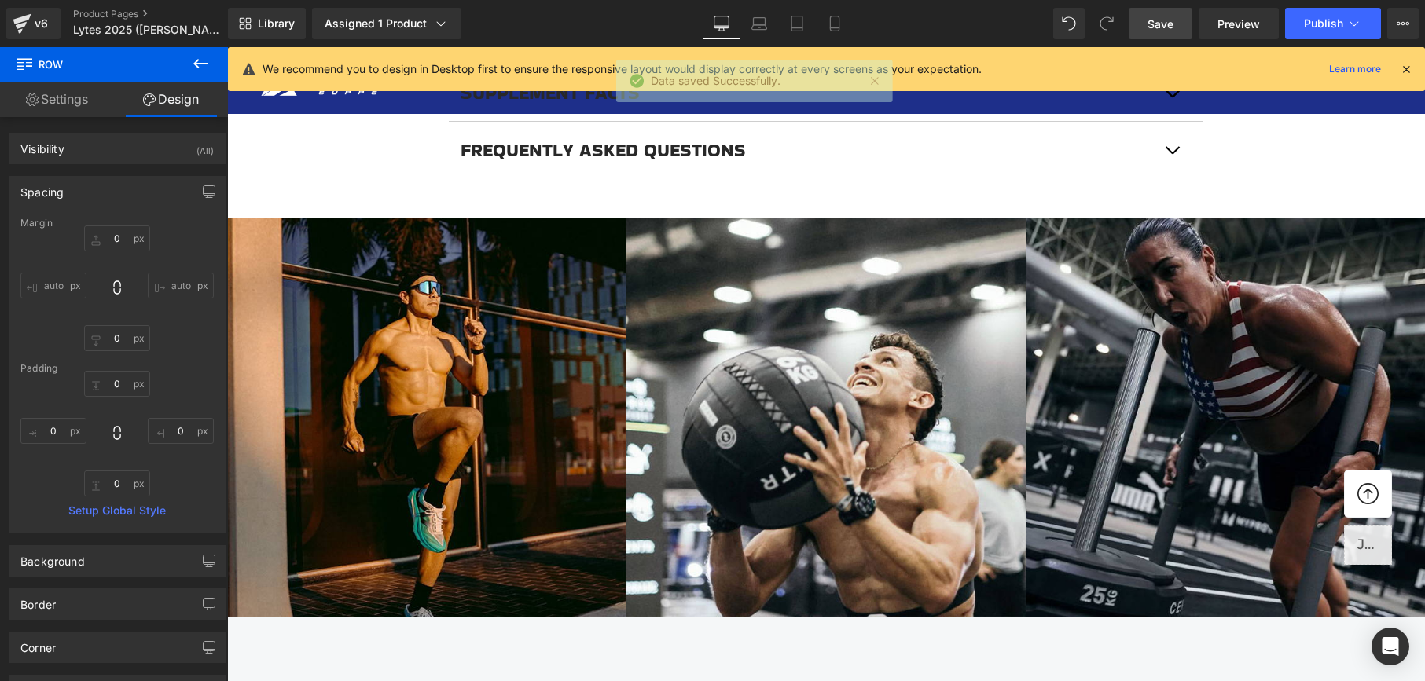
scroll to position [1127, 0]
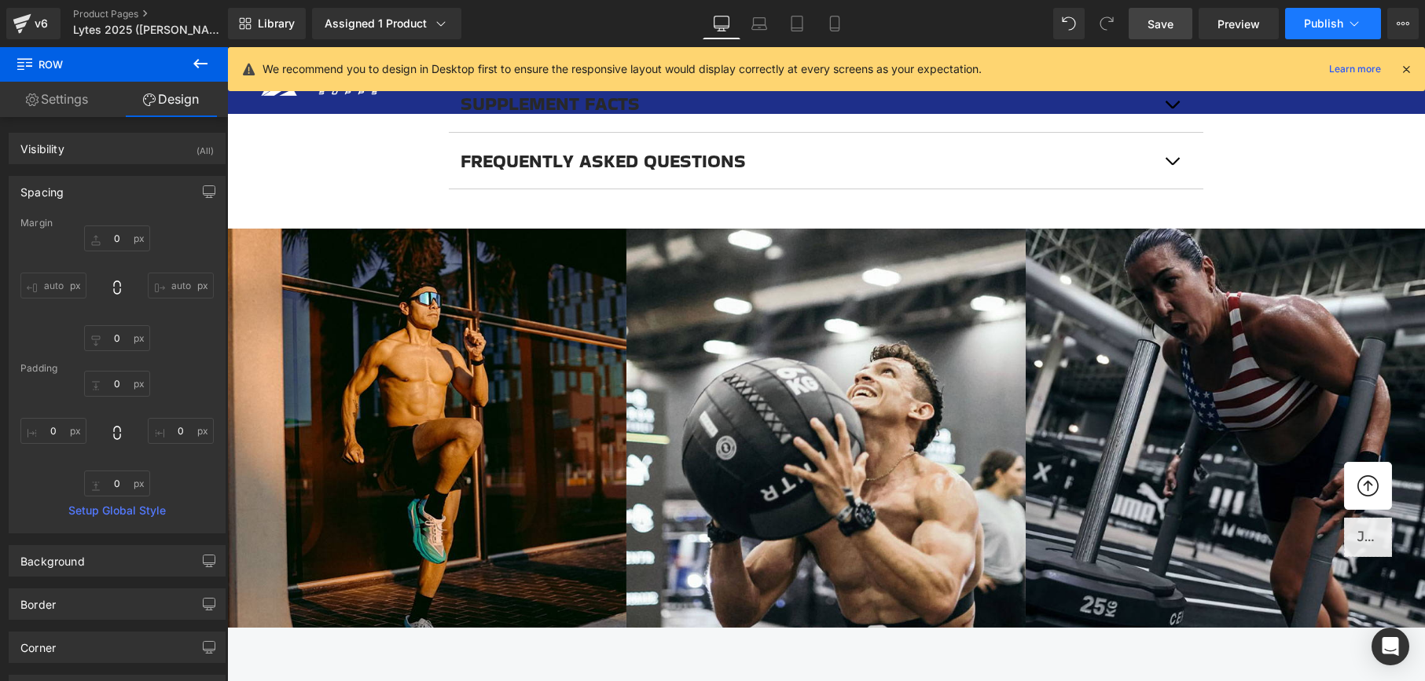
click at [1317, 22] on span "Publish" at bounding box center [1323, 23] width 39 height 13
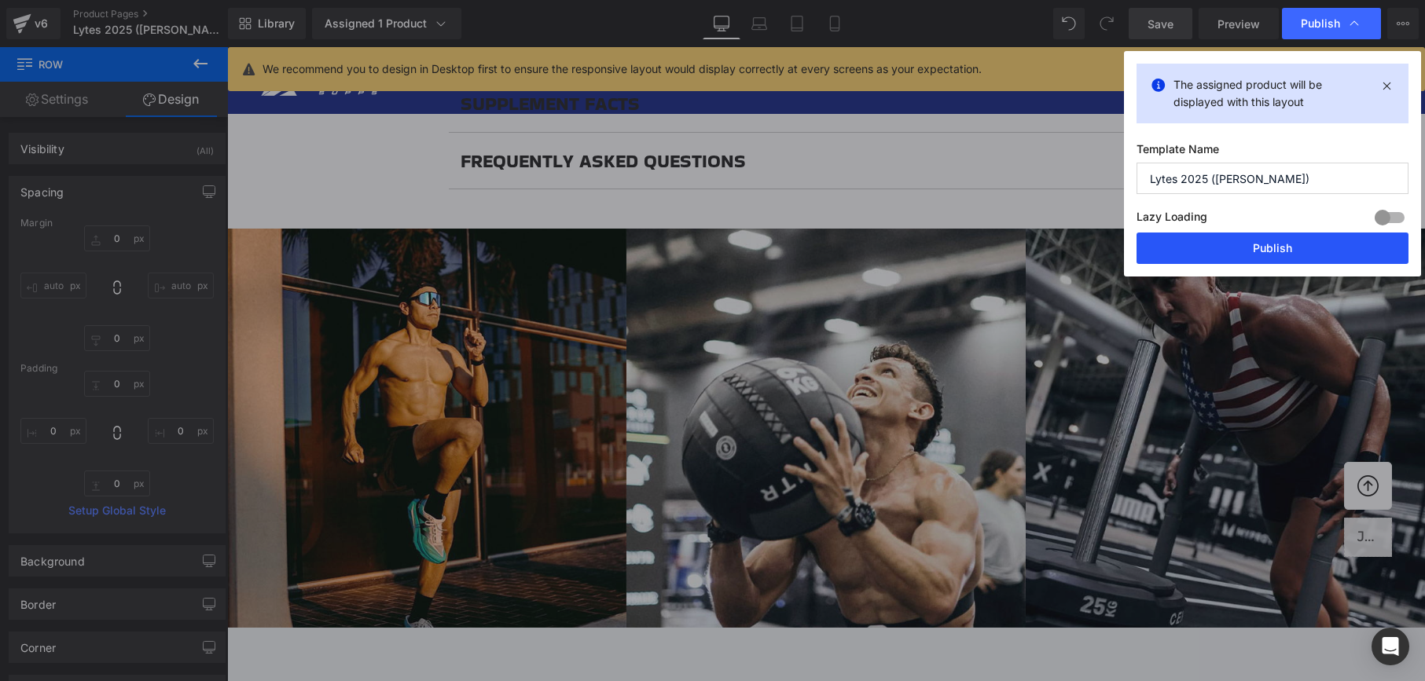
click at [1251, 255] on button "Publish" at bounding box center [1272, 248] width 272 height 31
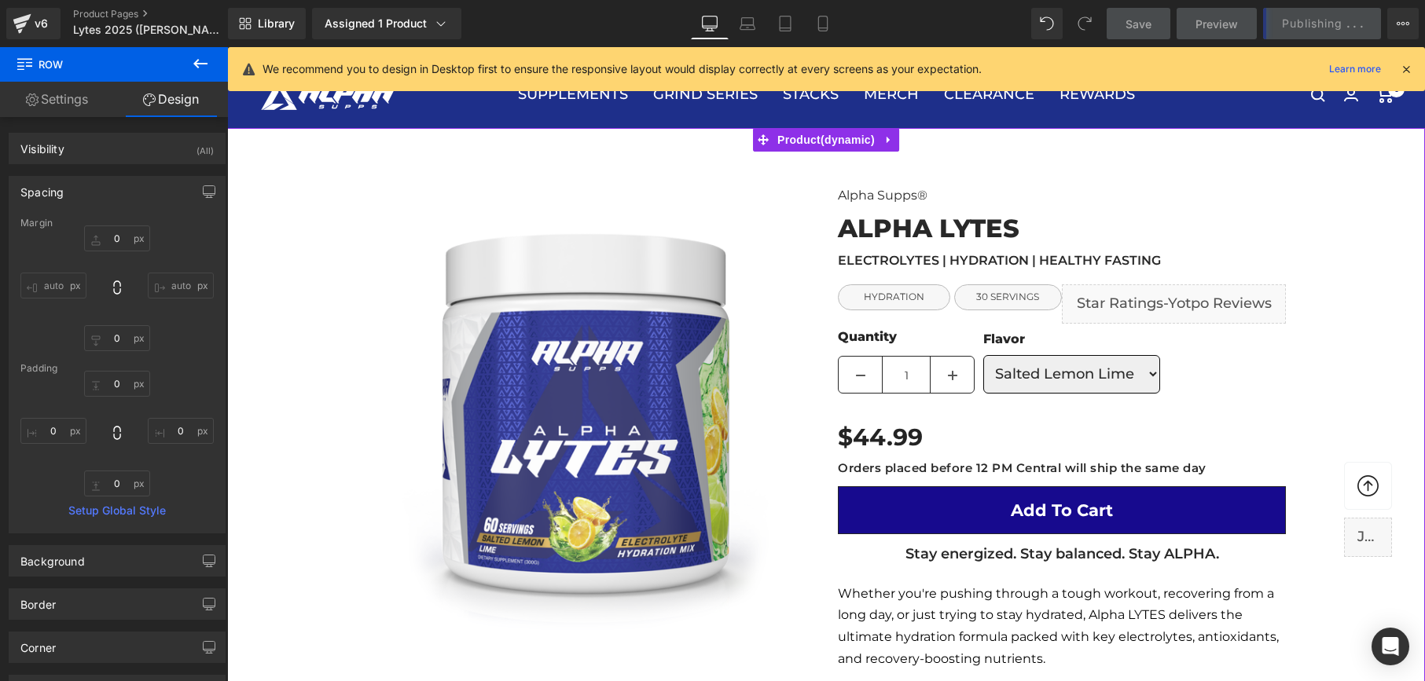
scroll to position [0, 0]
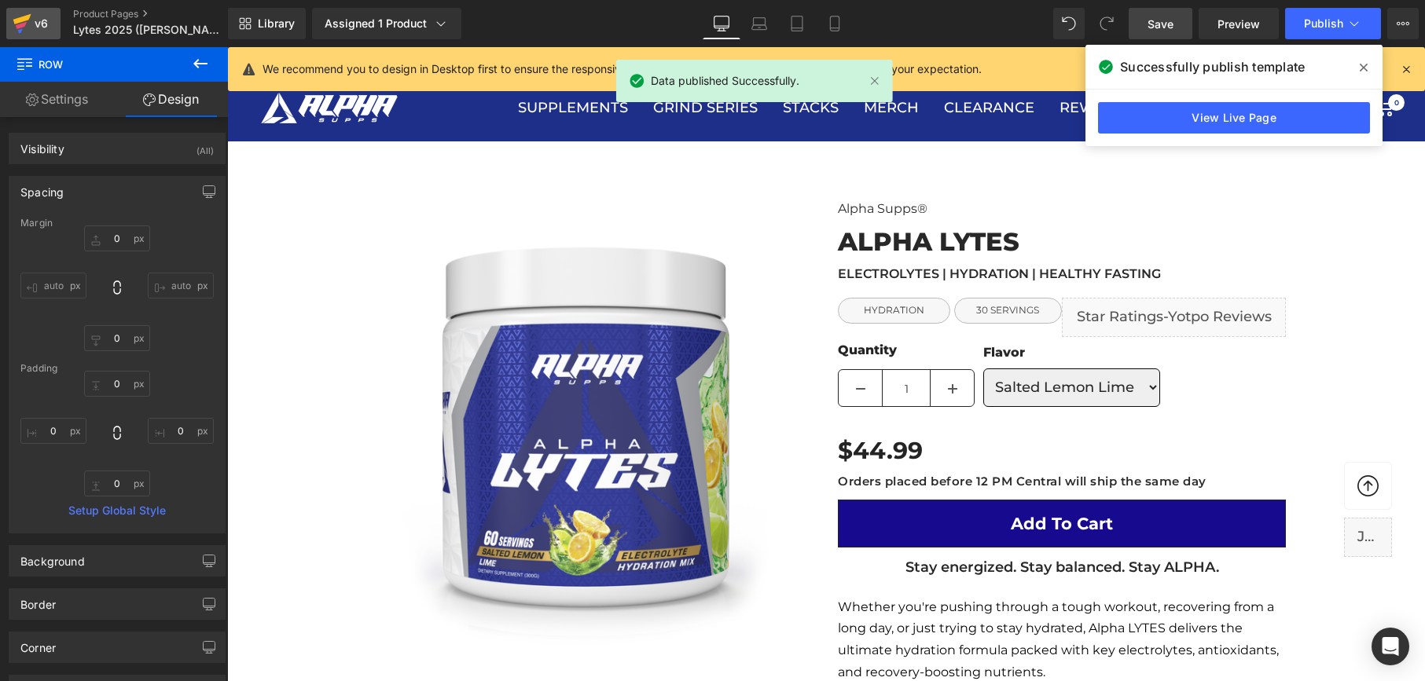
click at [35, 15] on div "v6" at bounding box center [41, 23] width 20 height 20
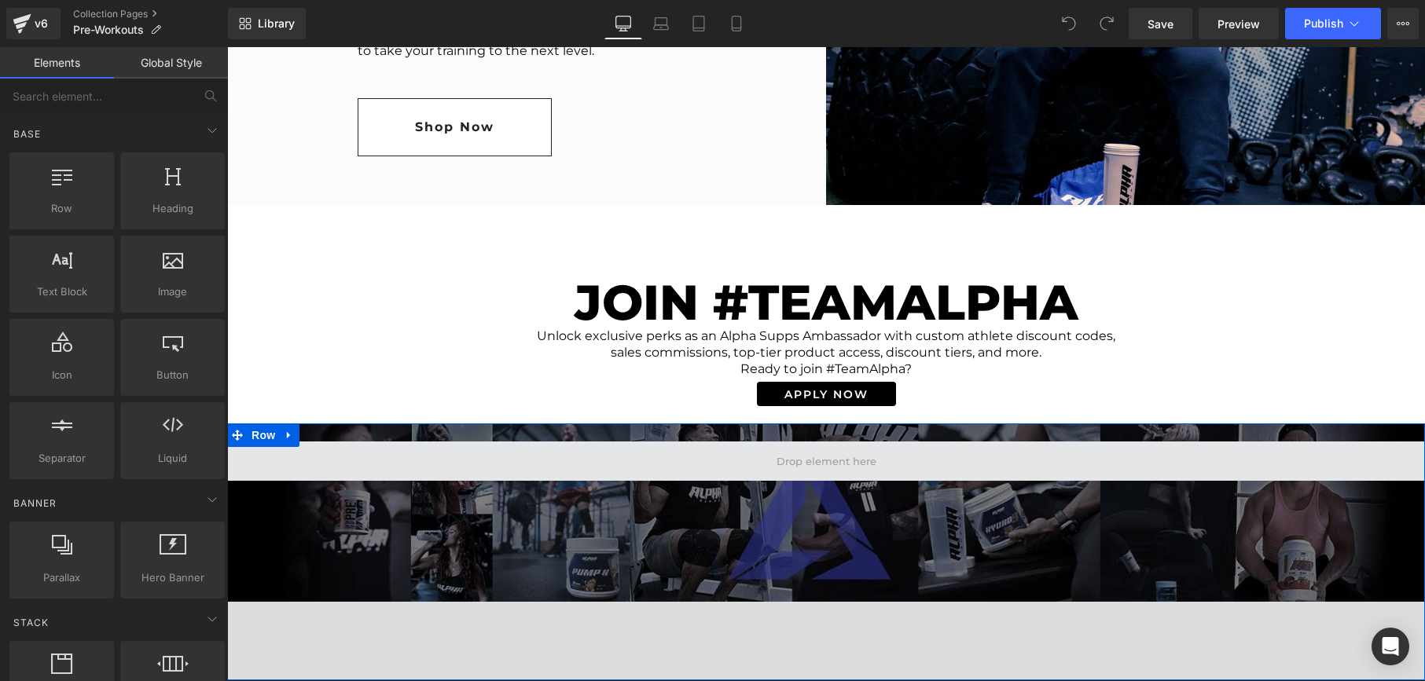
scroll to position [2811, 0]
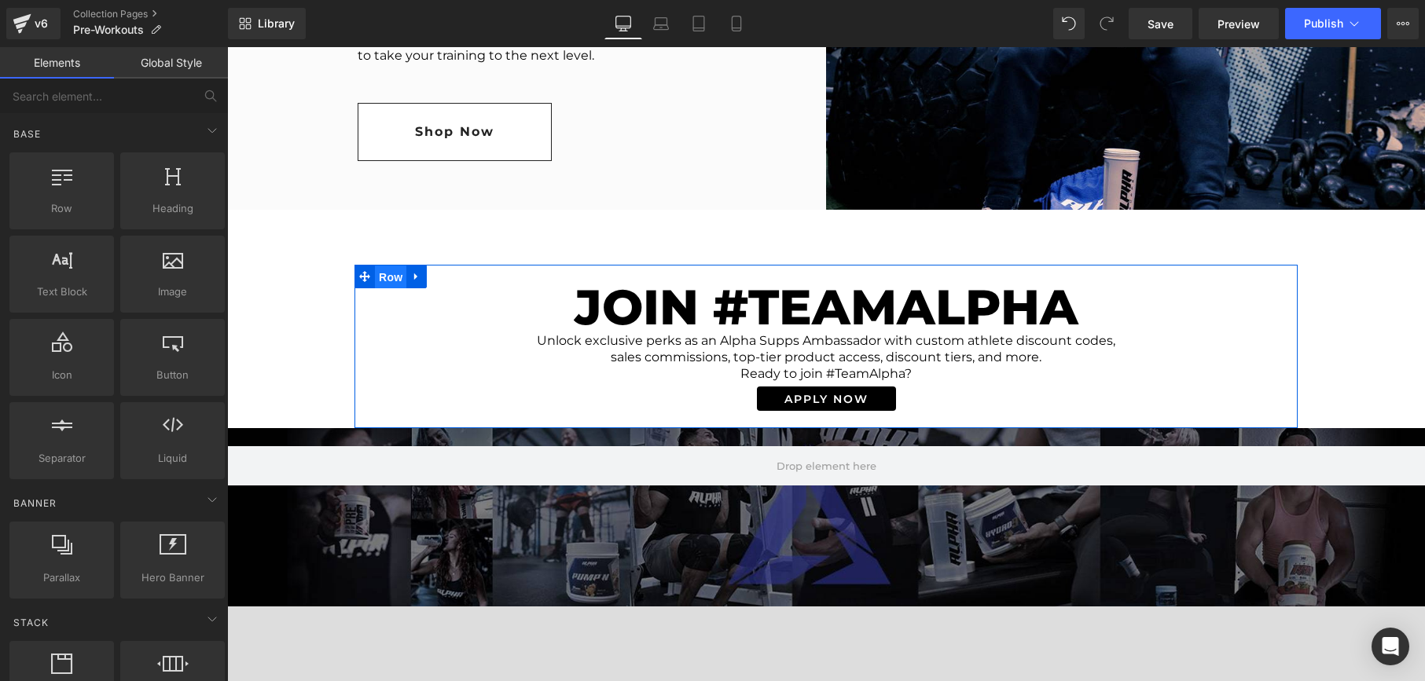
click at [394, 274] on span "Row" at bounding box center [390, 278] width 31 height 24
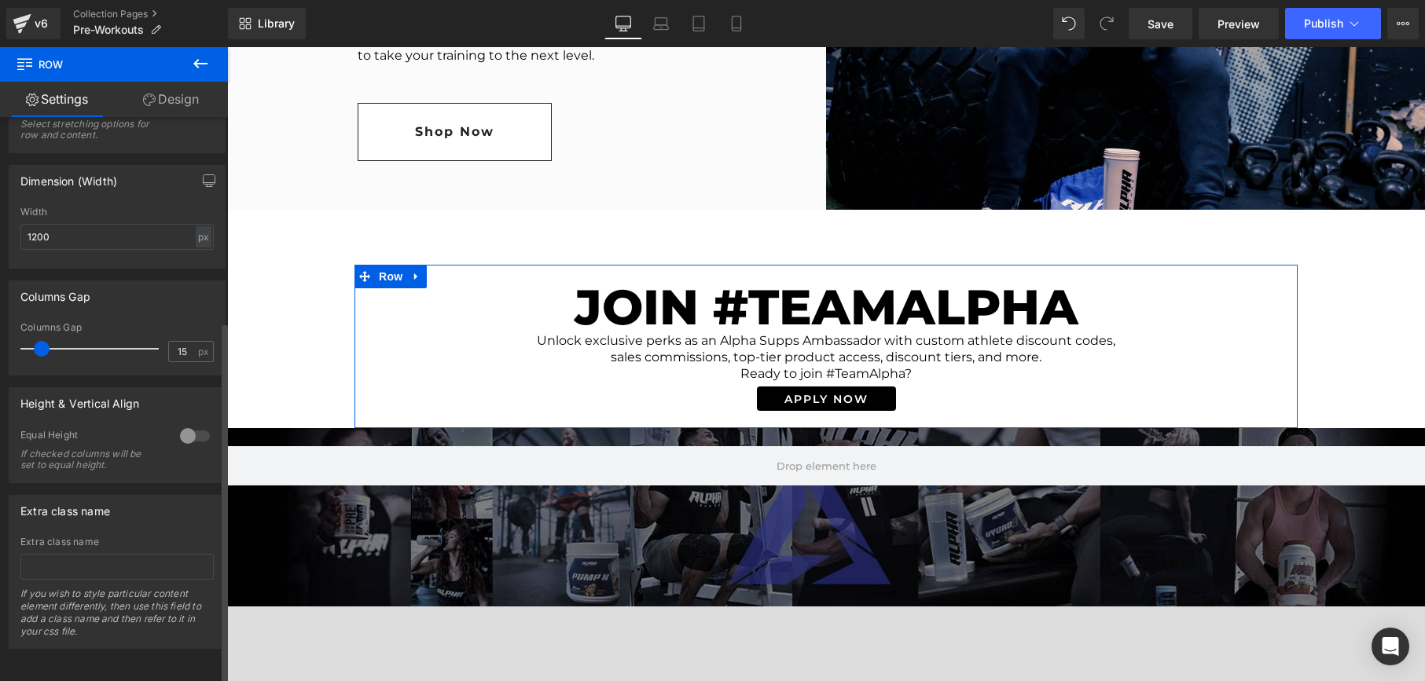
scroll to position [0, 0]
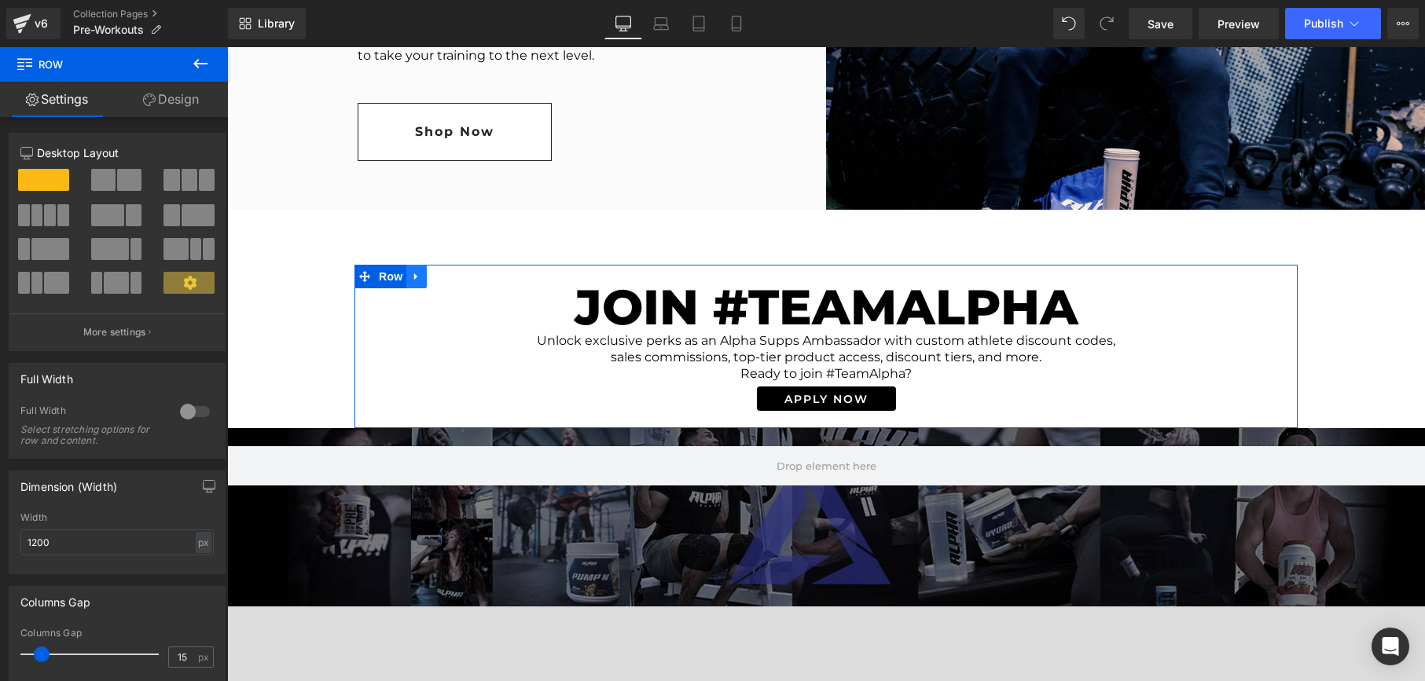
click at [413, 274] on icon at bounding box center [416, 277] width 11 height 12
click at [461, 275] on icon at bounding box center [457, 276] width 11 height 11
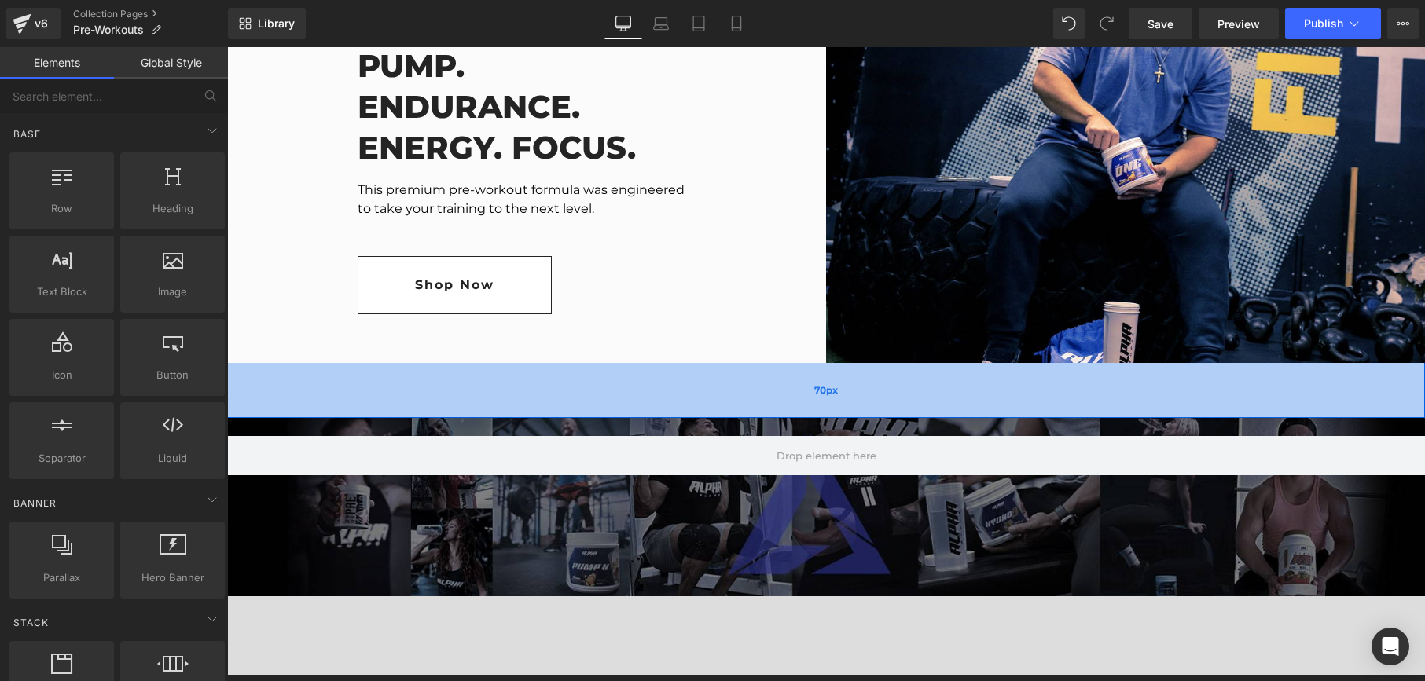
scroll to position [2647, 0]
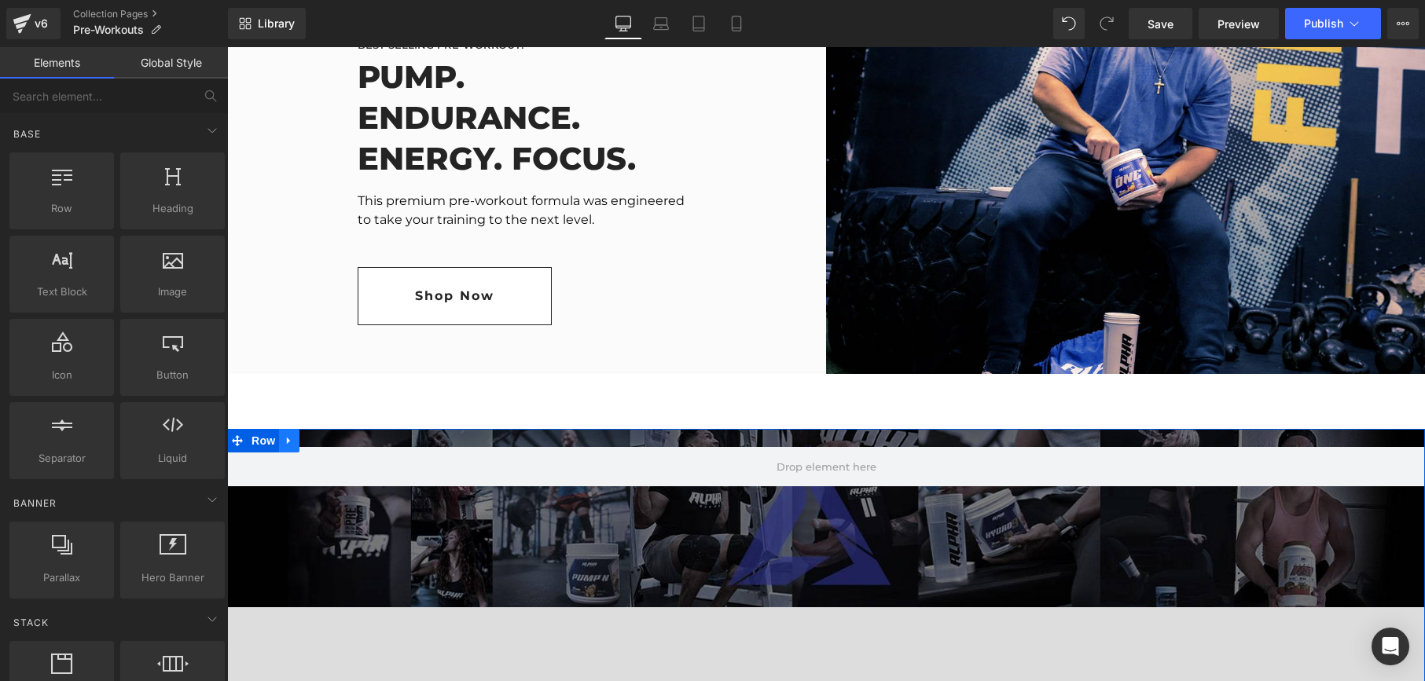
click at [289, 441] on icon at bounding box center [288, 441] width 3 height 7
click at [335, 444] on icon at bounding box center [330, 440] width 11 height 11
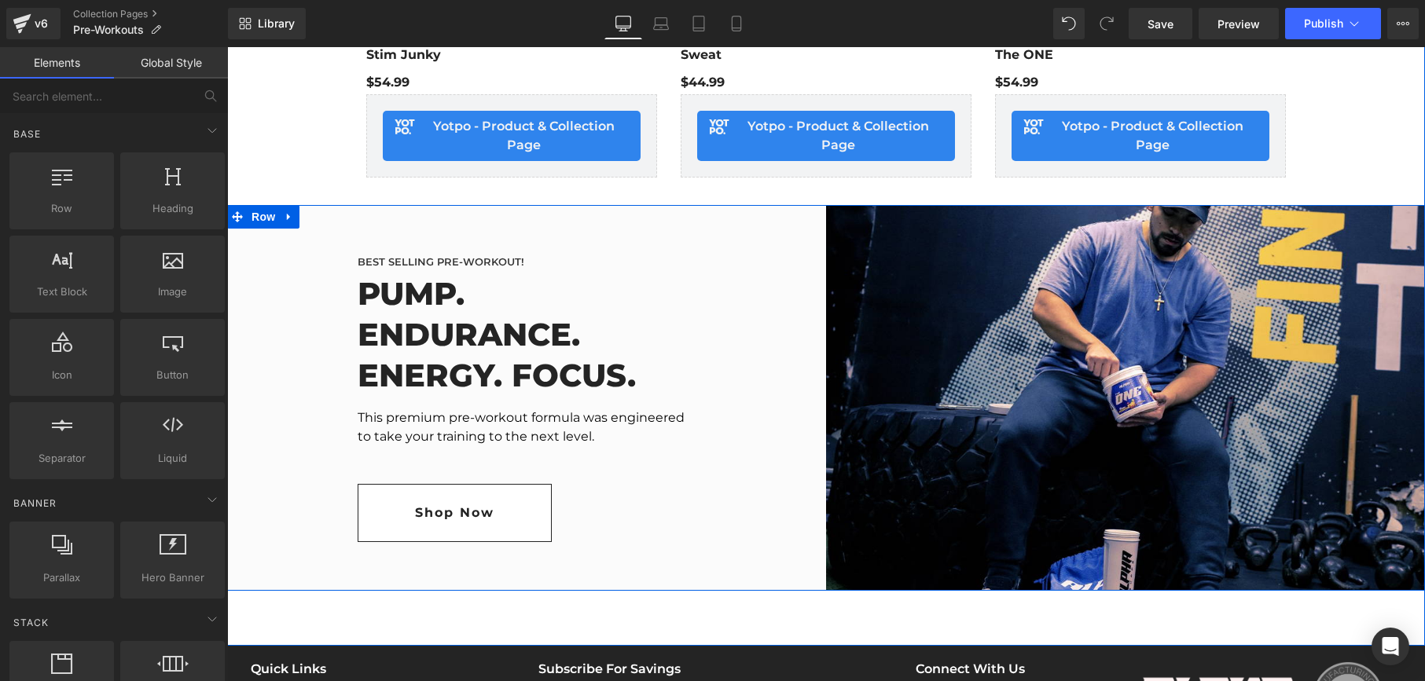
scroll to position [2421, 0]
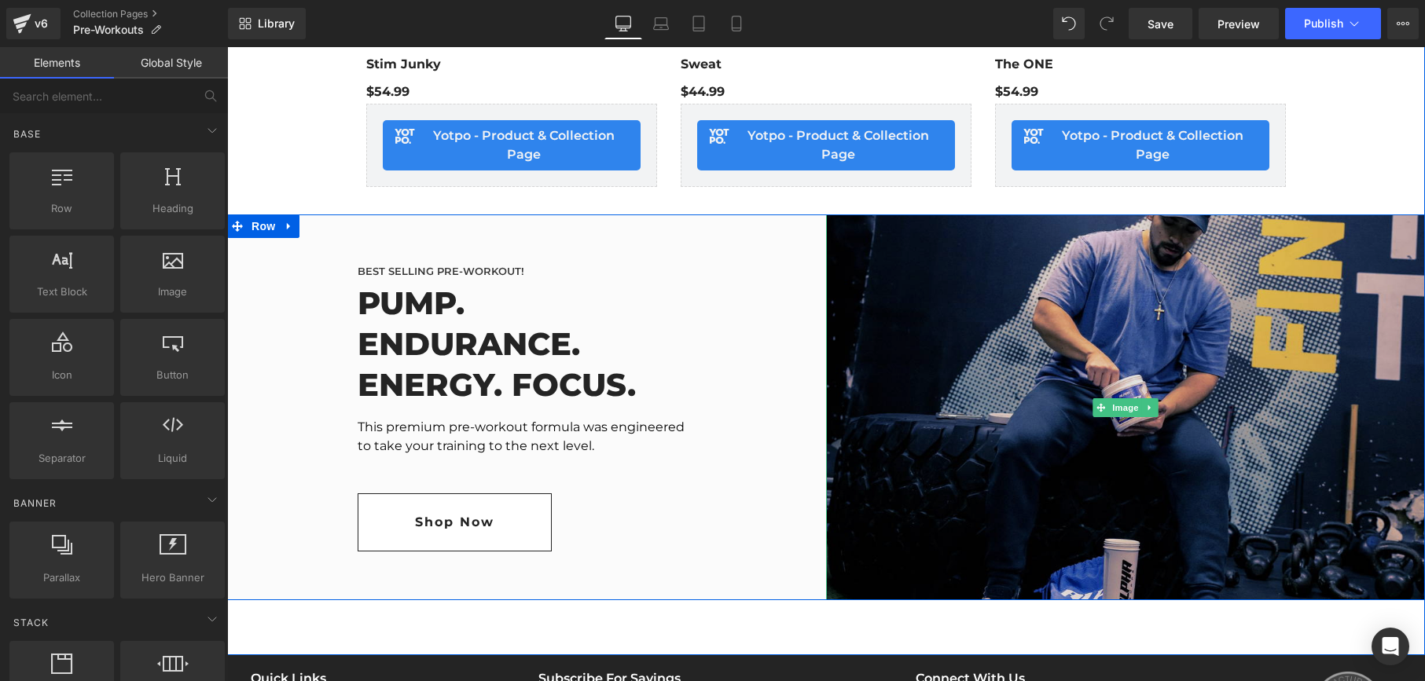
click at [1187, 369] on img at bounding box center [1125, 408] width 599 height 386
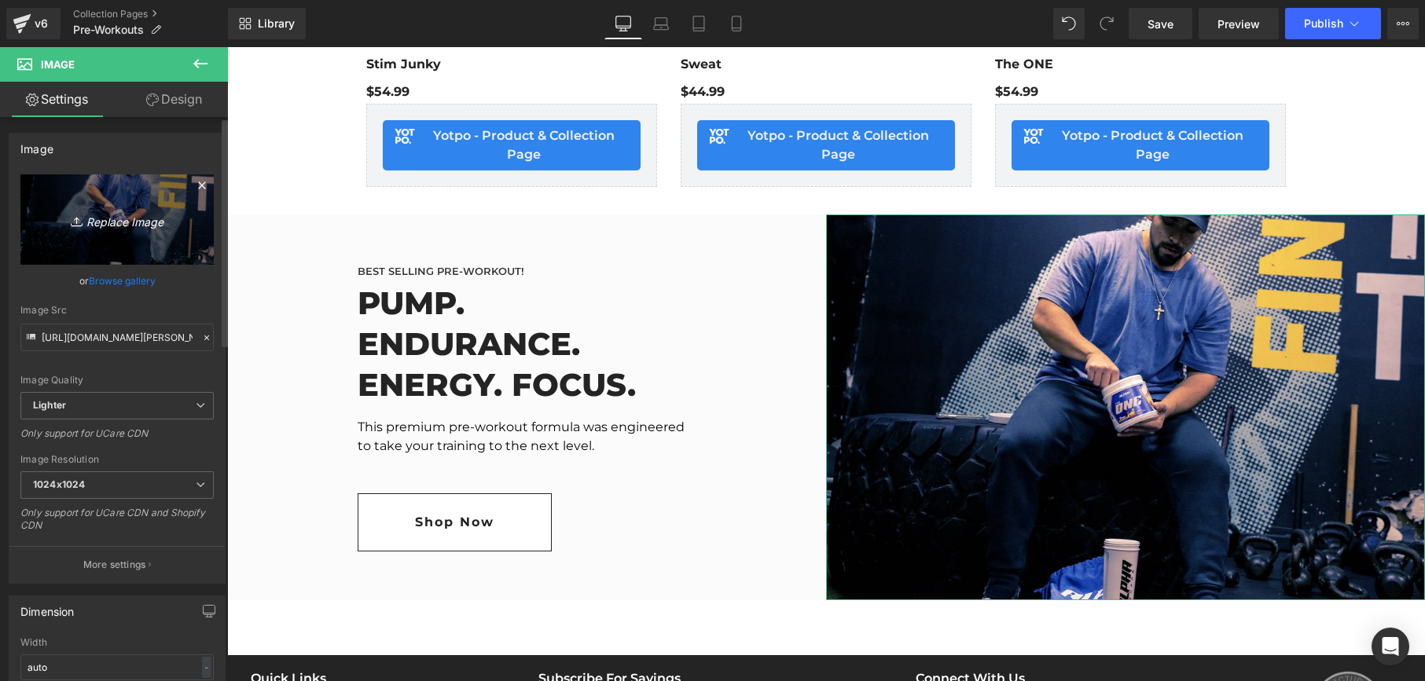
click at [114, 208] on link "Replace Image" at bounding box center [116, 219] width 193 height 90
type input "C:\fakepath\tudca2.jpg"
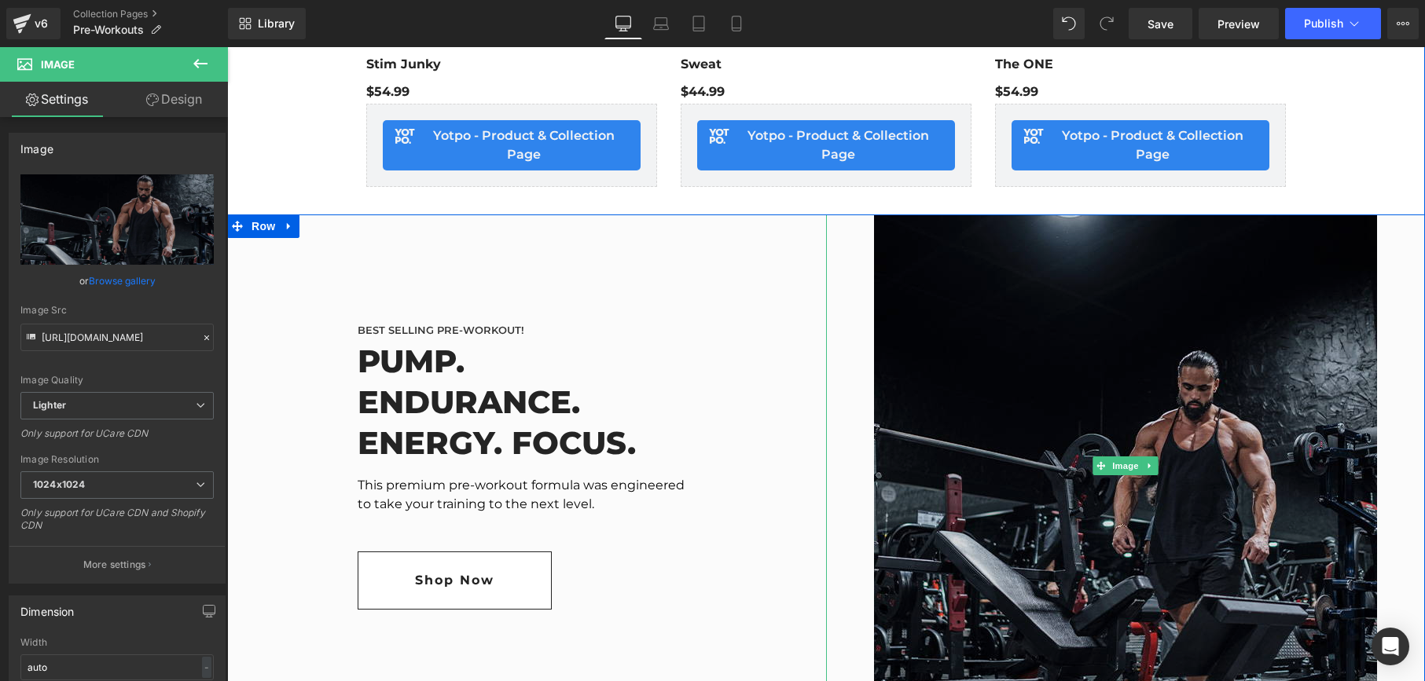
type input "https://ucarecdn.com/18cf2506-e46d-4ccb-9254-fedd2af61d5b/-/format/auto/-/previ…"
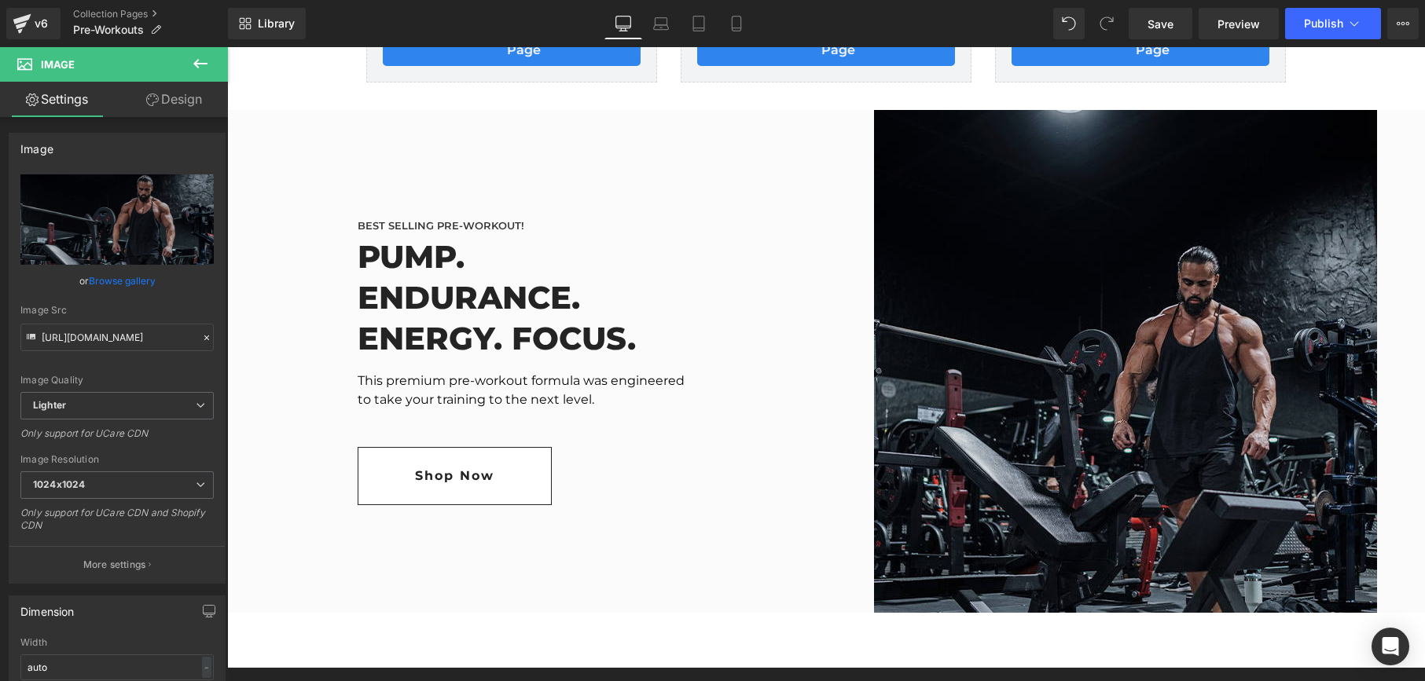
scroll to position [2533, 0]
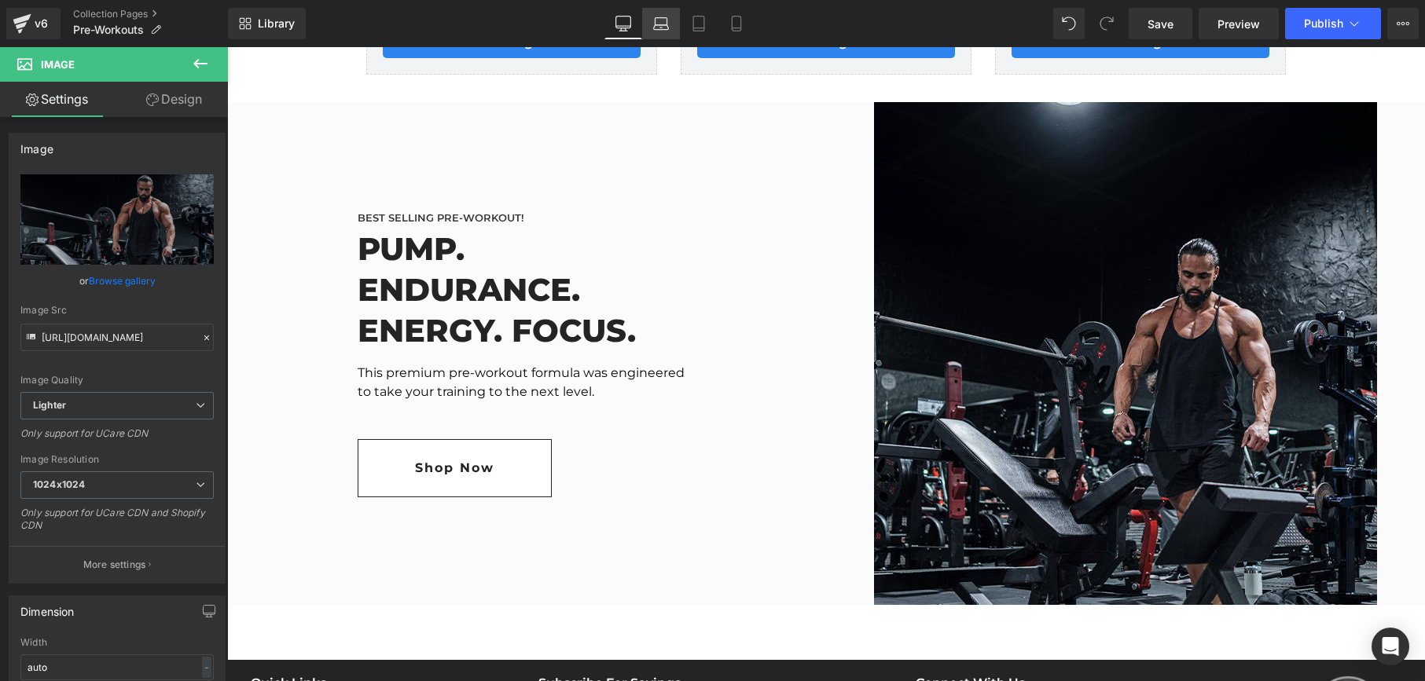
click at [653, 17] on icon at bounding box center [661, 24] width 16 height 16
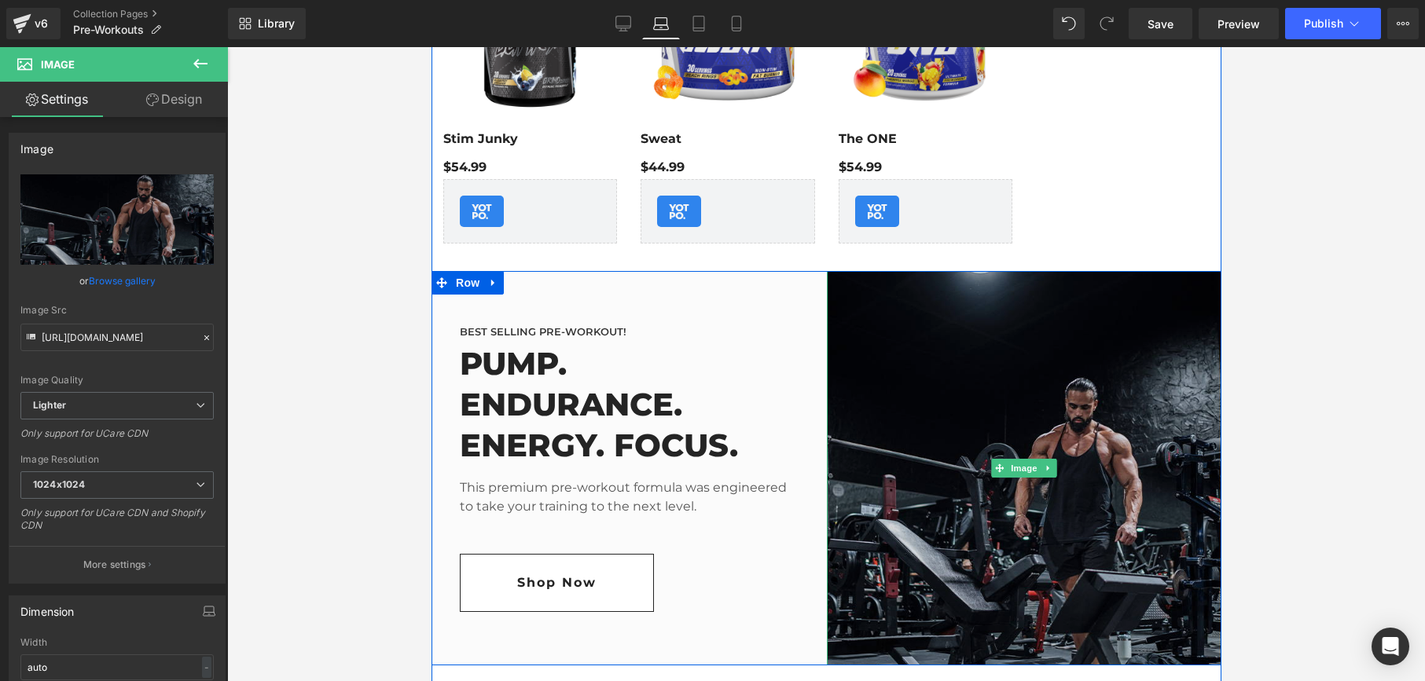
scroll to position [1410, 0]
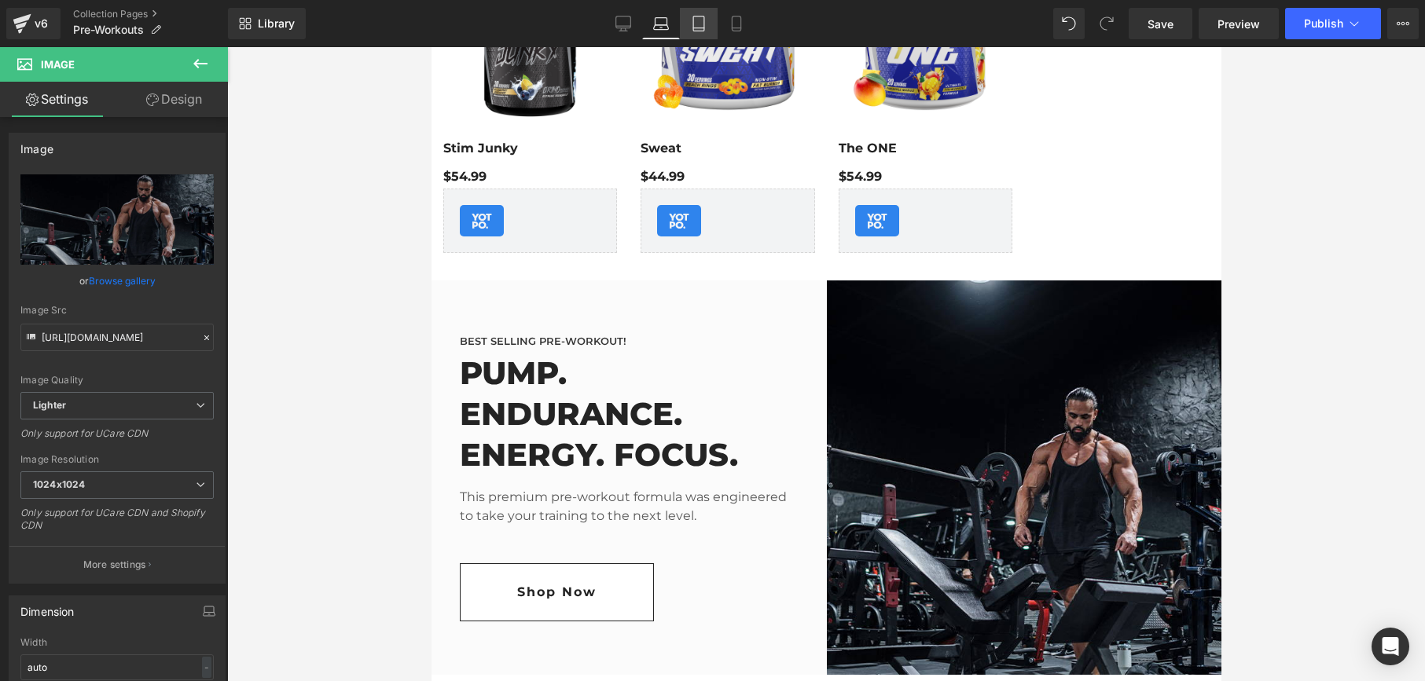
click at [691, 20] on icon at bounding box center [699, 24] width 16 height 16
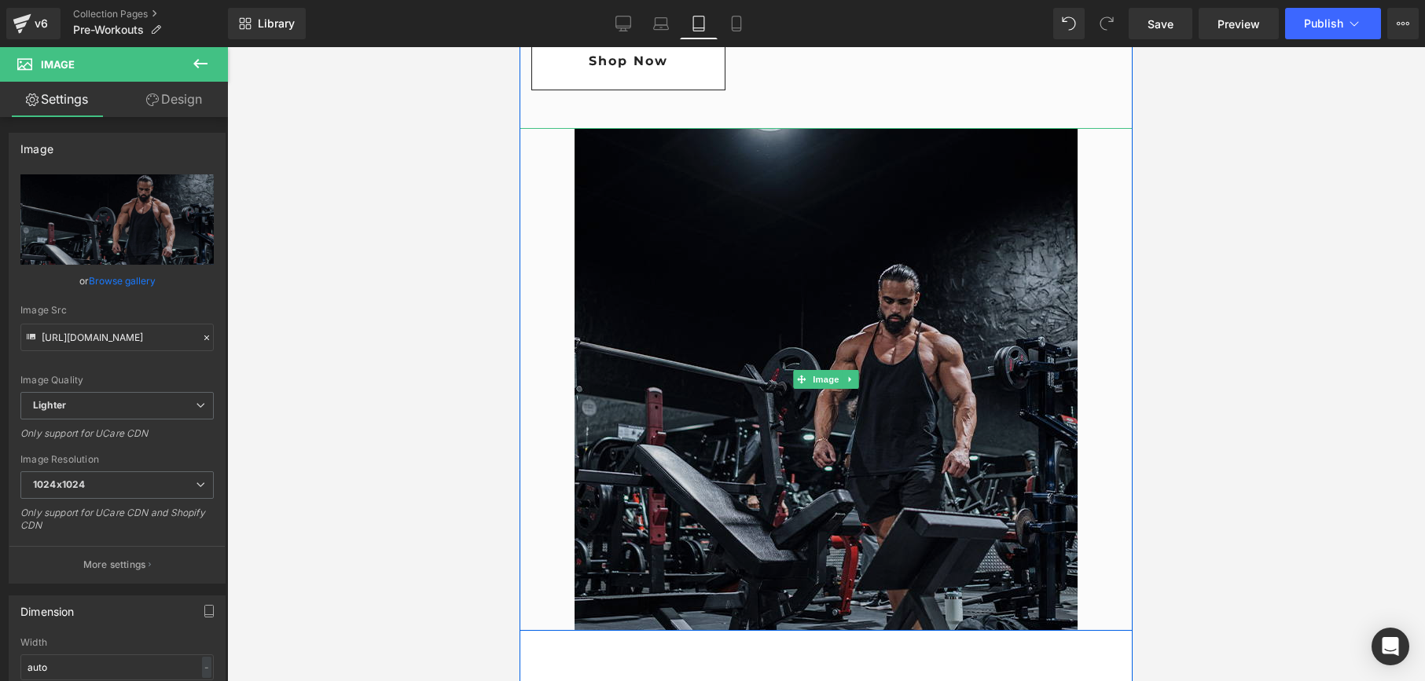
scroll to position [1705, 0]
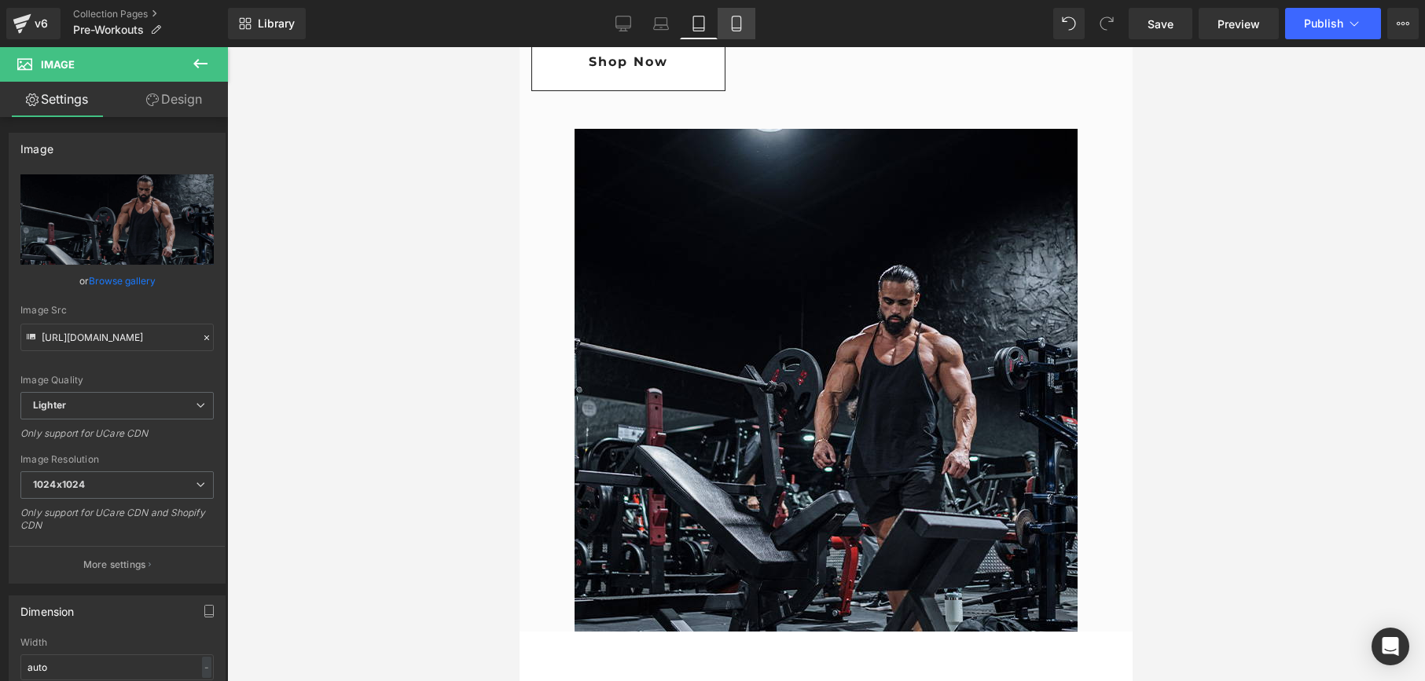
click at [739, 28] on icon at bounding box center [737, 24] width 16 height 16
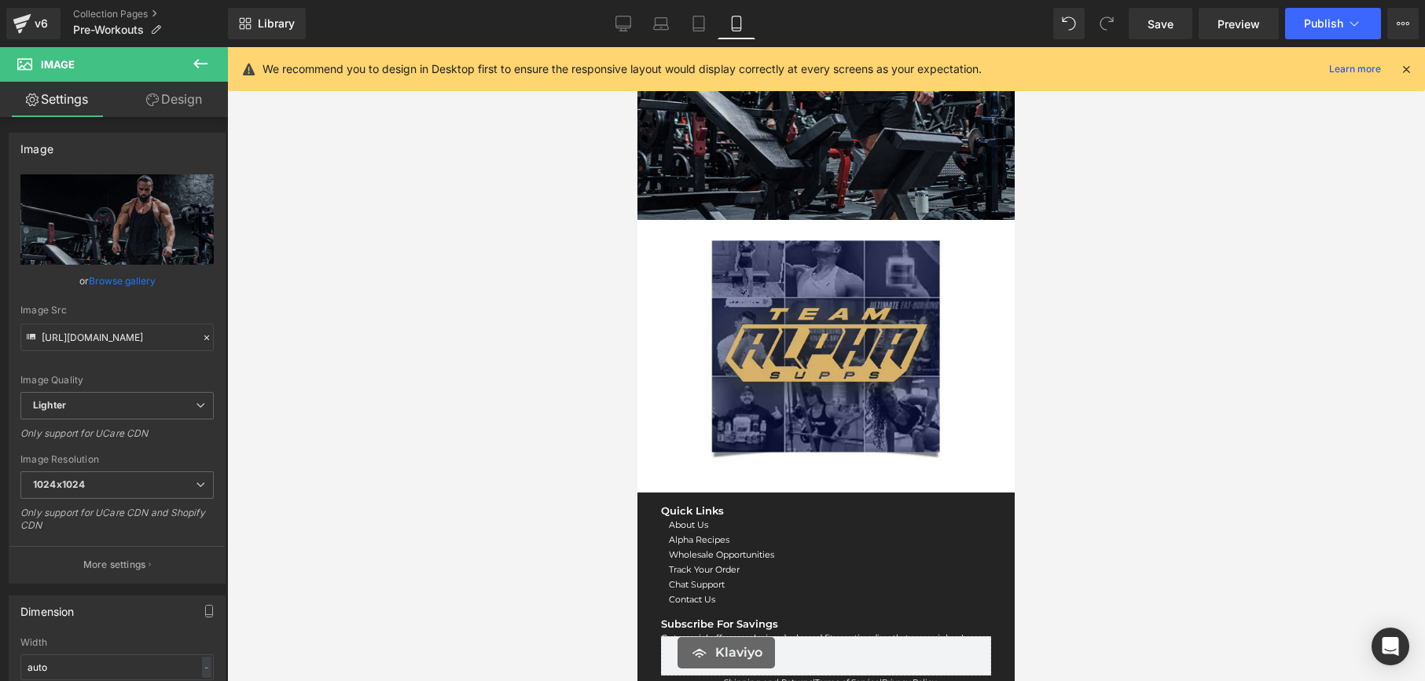
scroll to position [3215, 0]
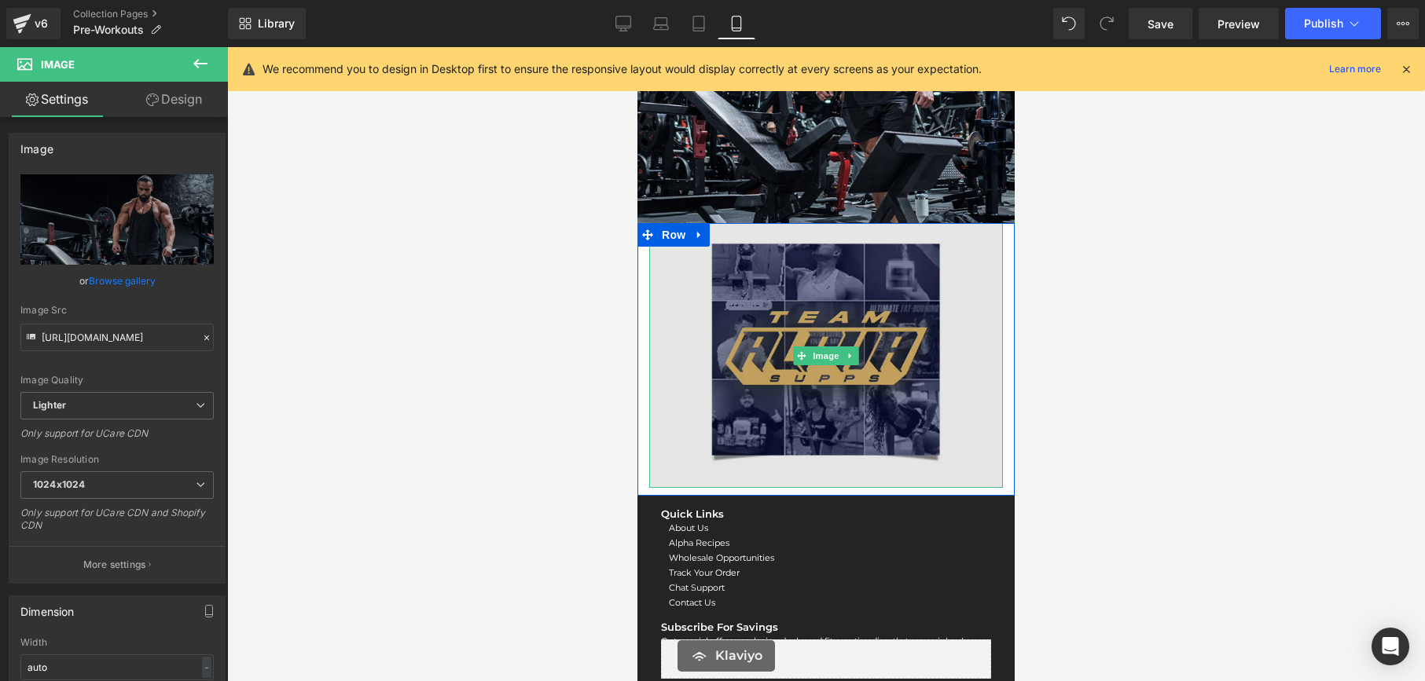
click at [677, 263] on img at bounding box center [826, 355] width 354 height 265
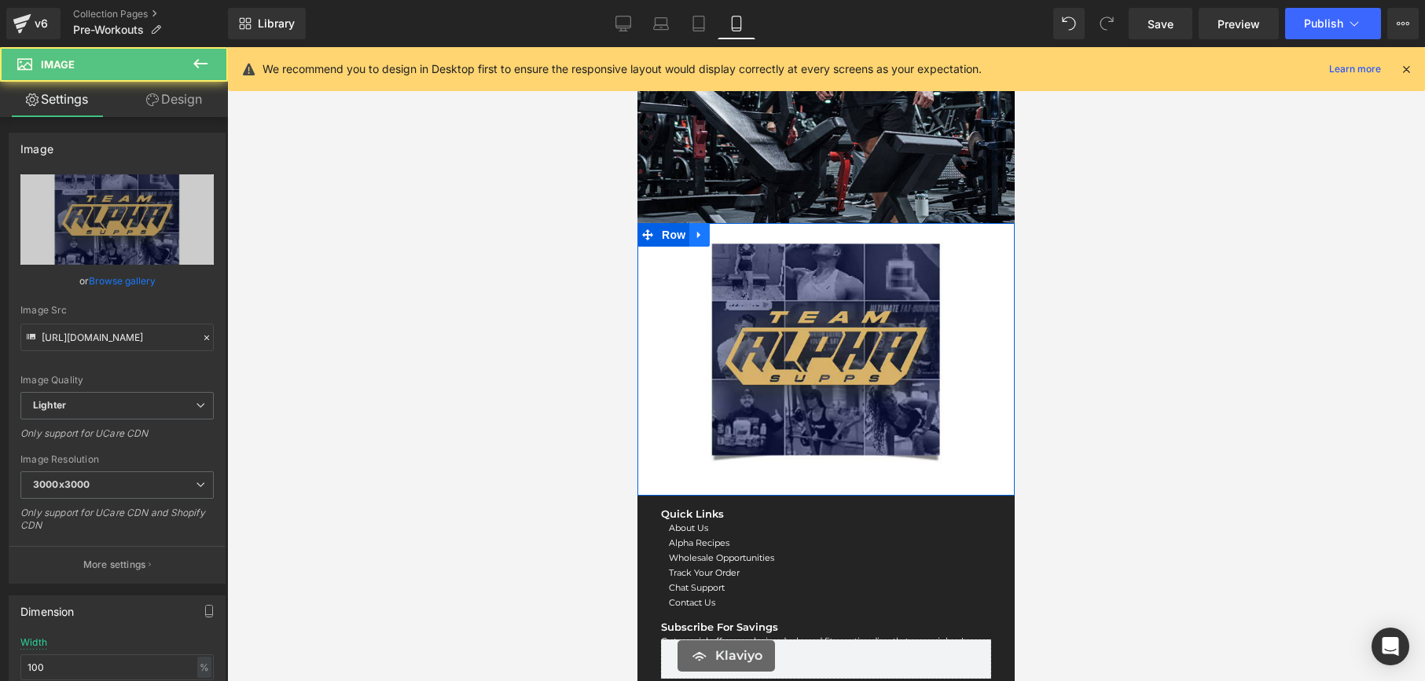
click at [696, 232] on icon at bounding box center [699, 235] width 11 height 12
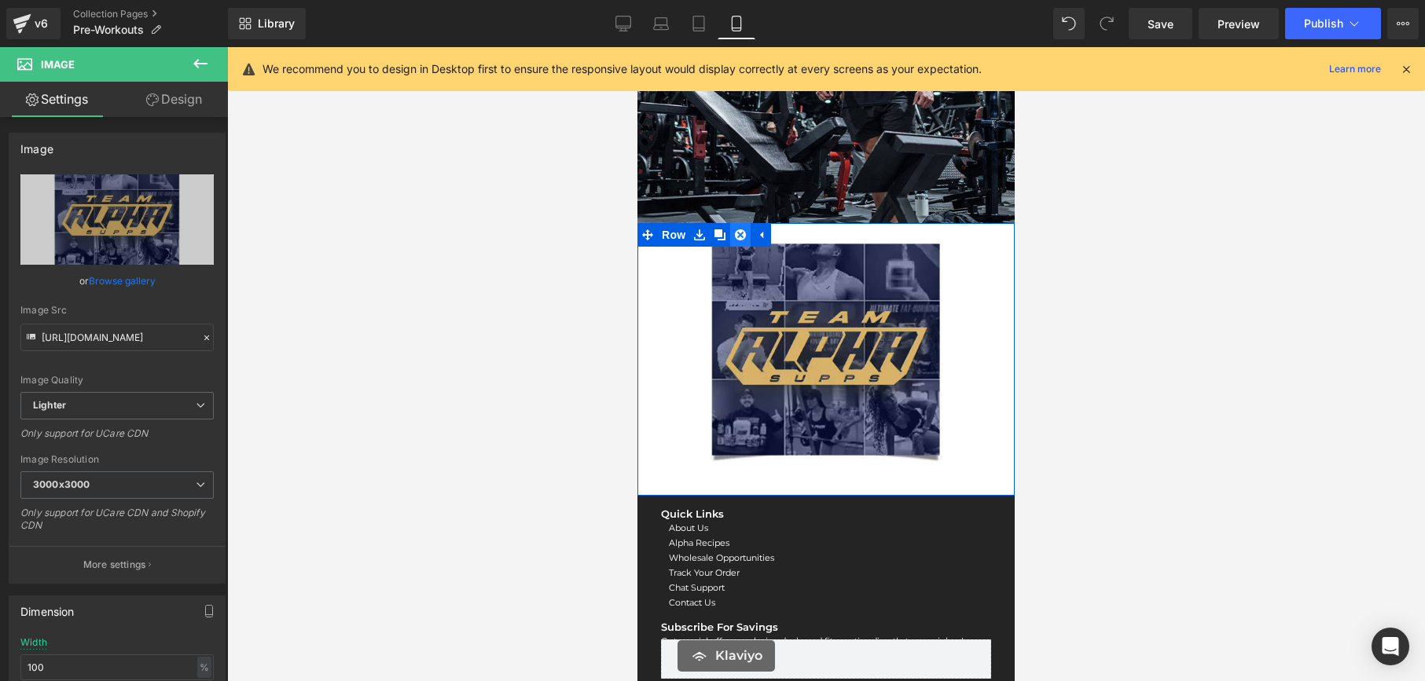
click at [738, 237] on icon at bounding box center [740, 234] width 11 height 11
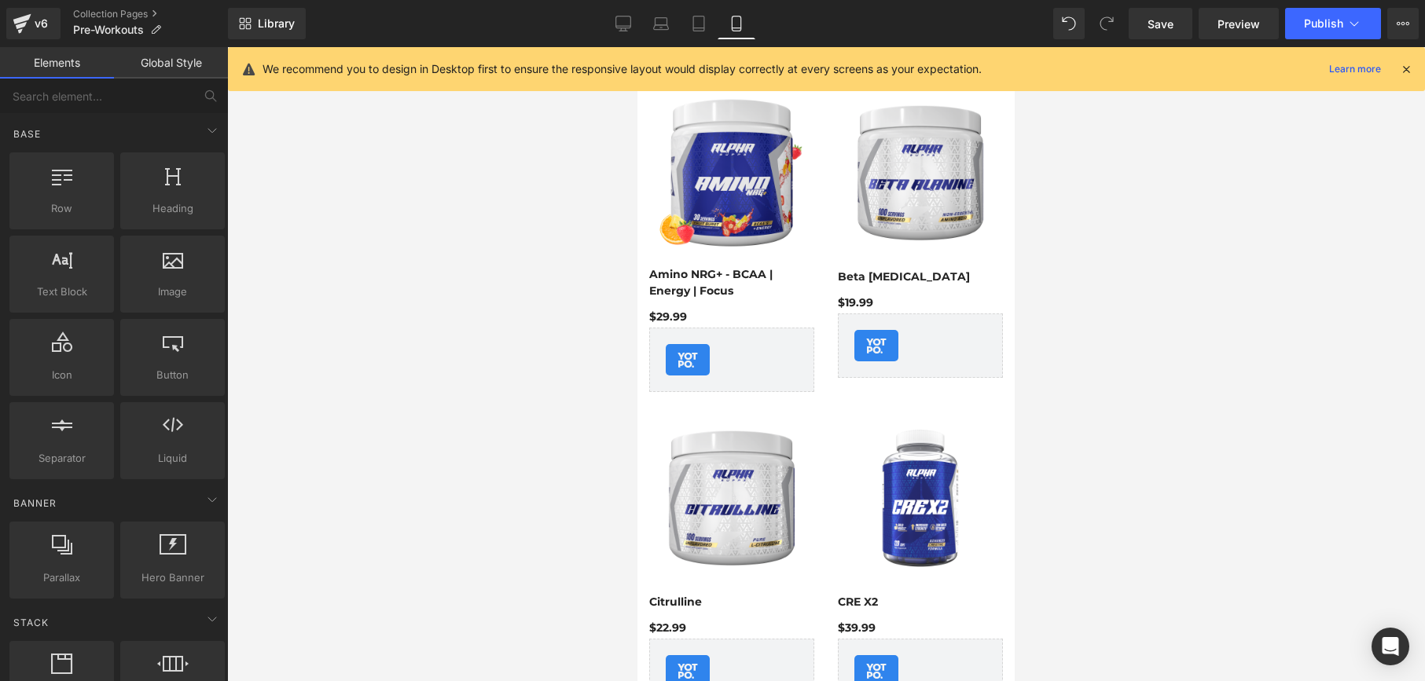
scroll to position [0, 0]
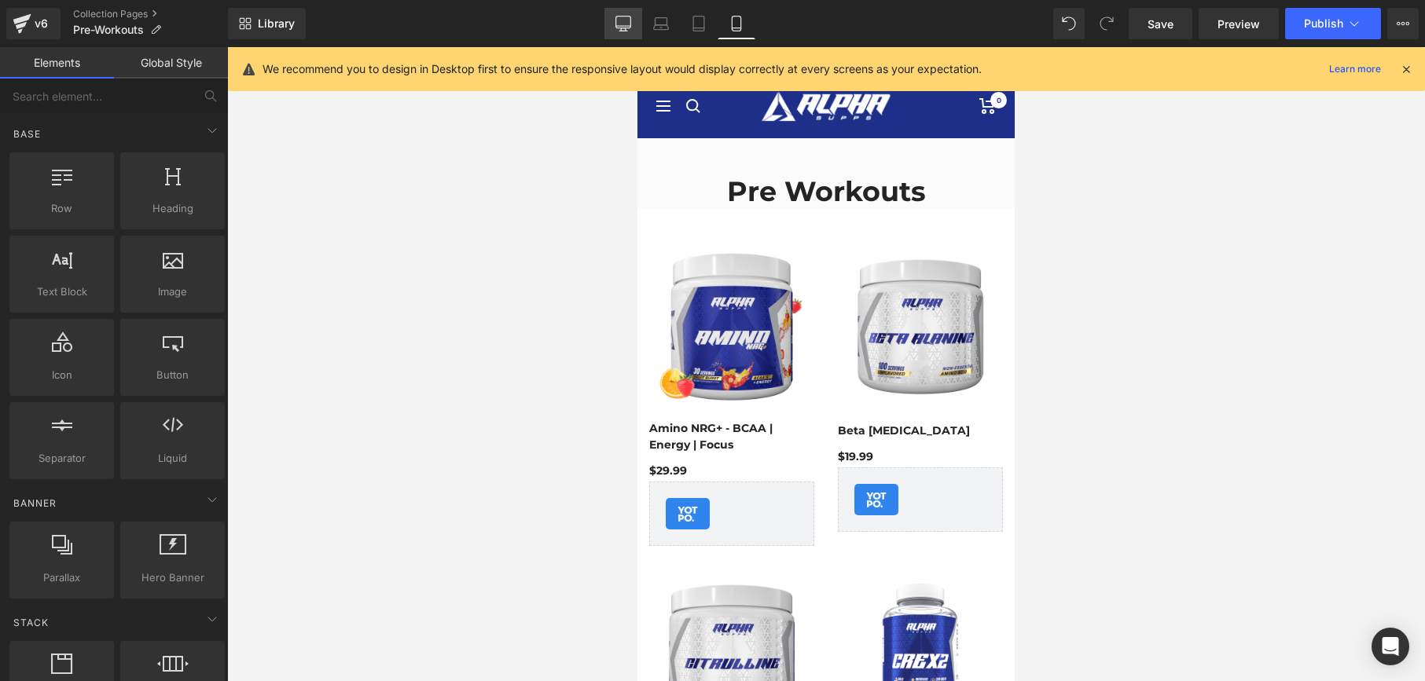
click at [620, 27] on icon at bounding box center [623, 24] width 16 height 16
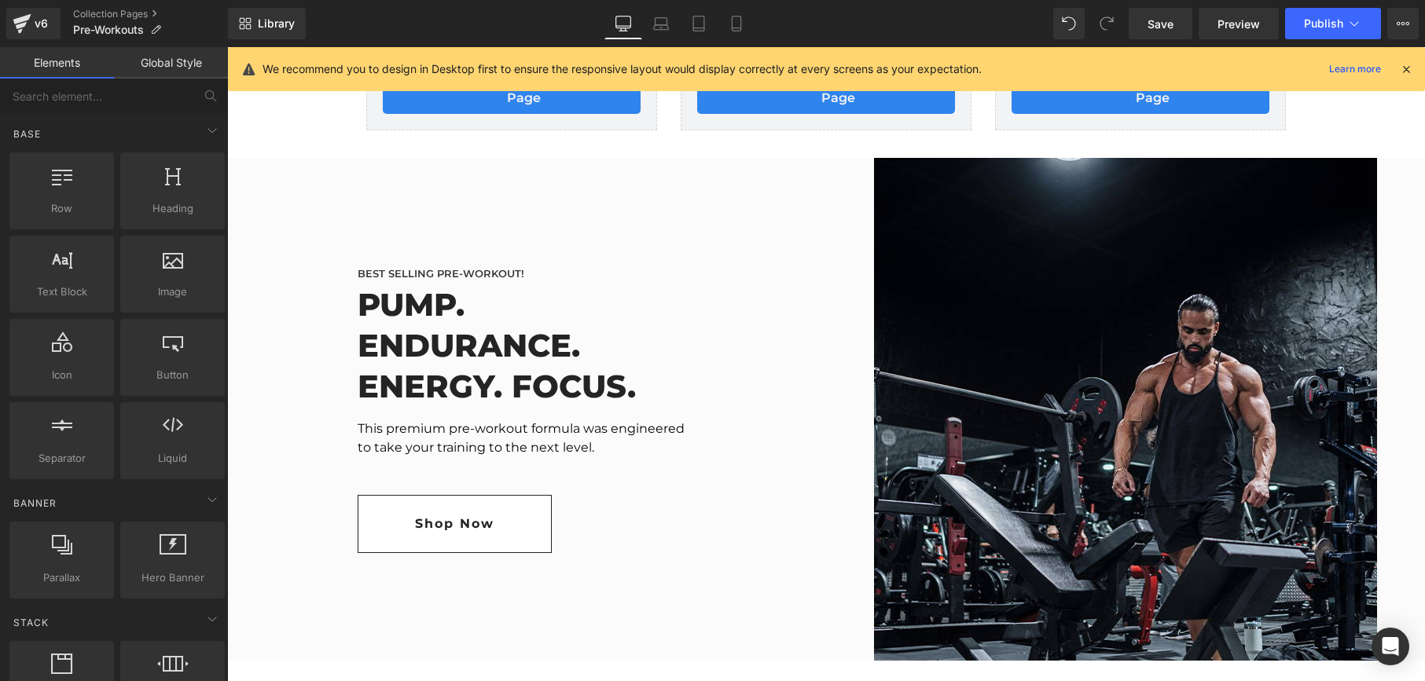
scroll to position [2462, 0]
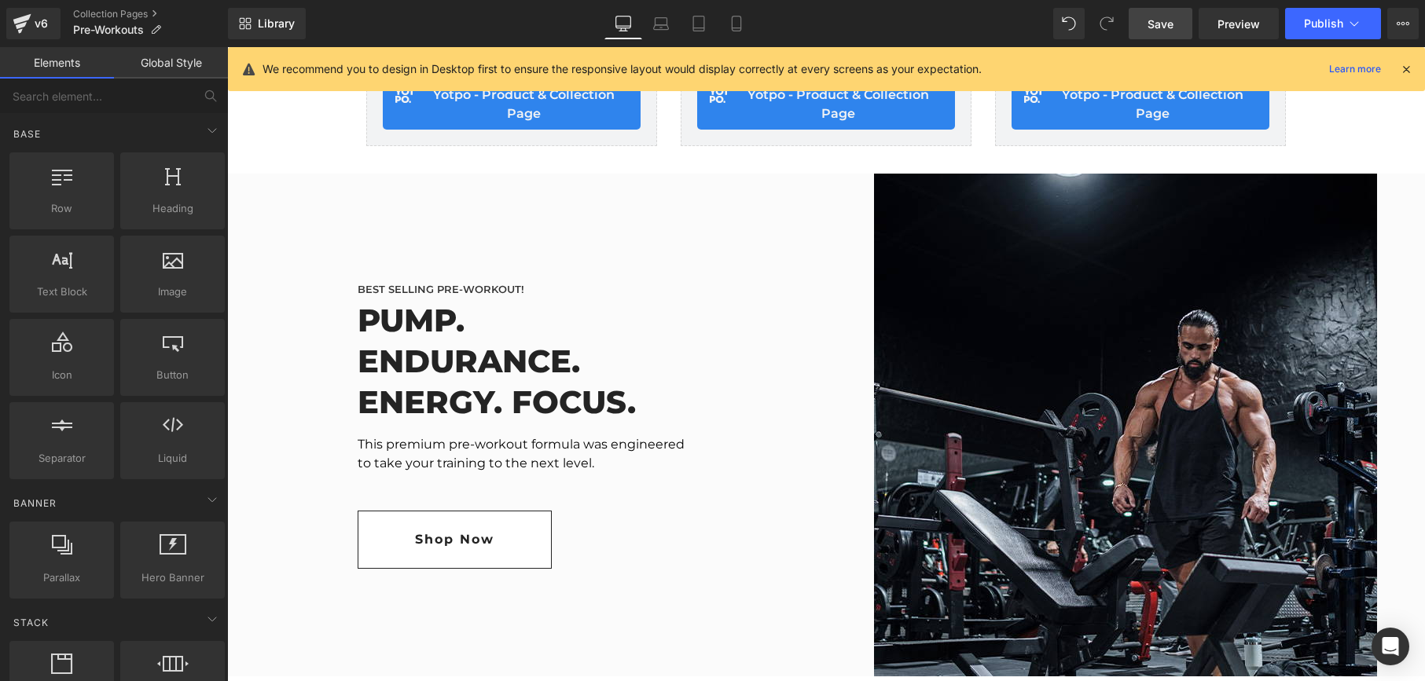
click at [1160, 20] on span "Save" at bounding box center [1160, 24] width 26 height 17
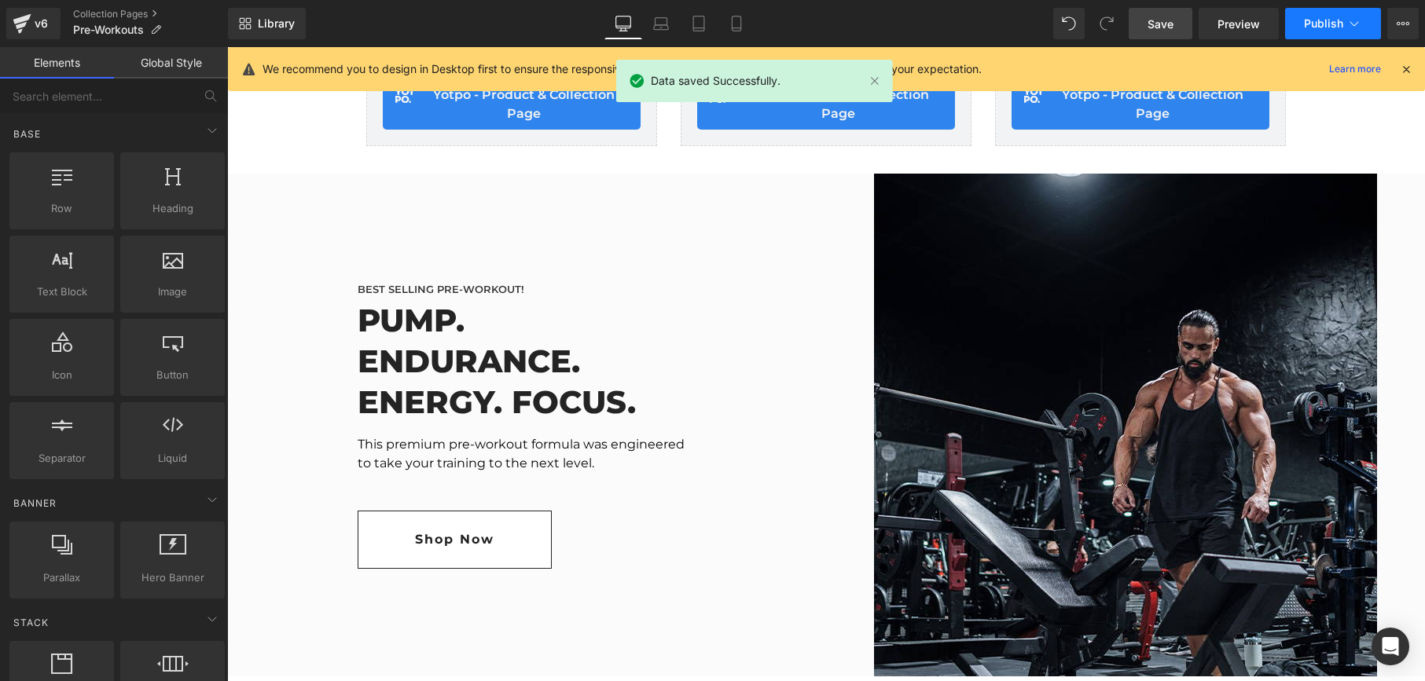
click at [1323, 29] on span "Publish" at bounding box center [1323, 23] width 39 height 13
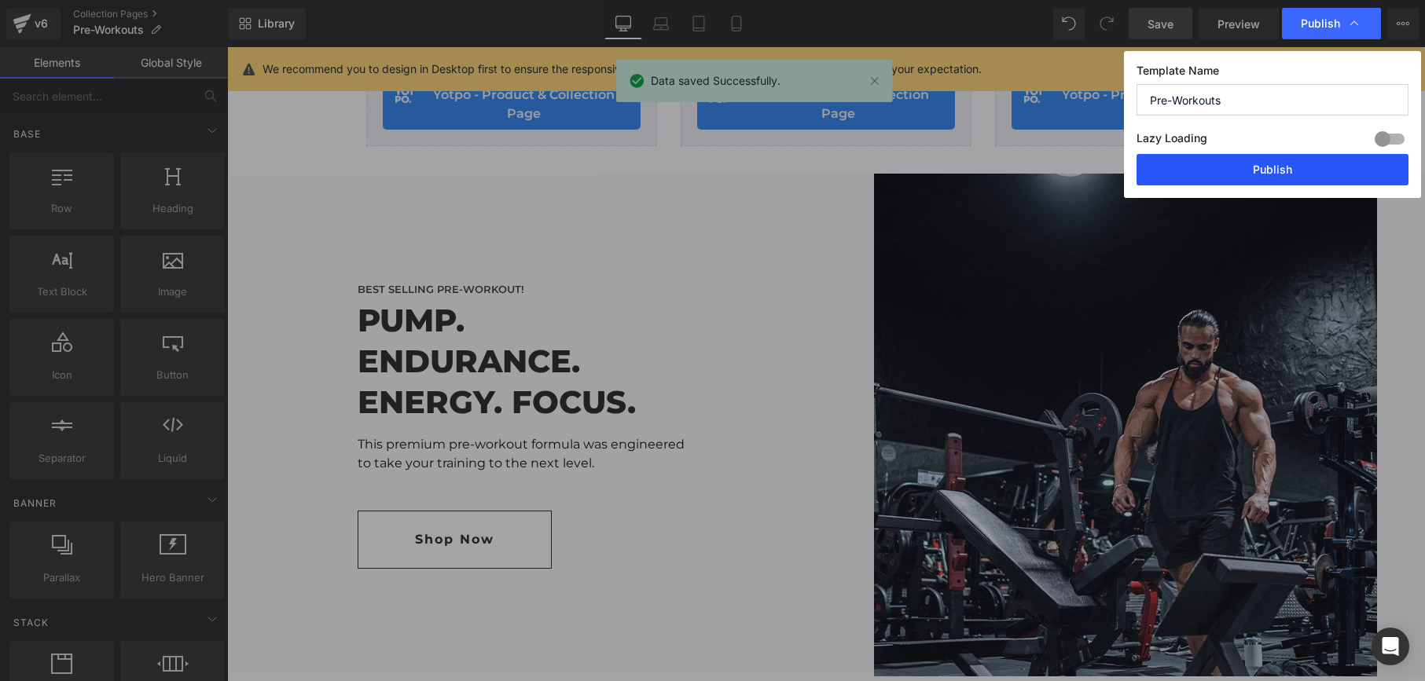
drag, startPoint x: 1294, startPoint y: 173, endPoint x: 519, endPoint y: 351, distance: 795.0
click at [1294, 173] on button "Publish" at bounding box center [1272, 169] width 272 height 31
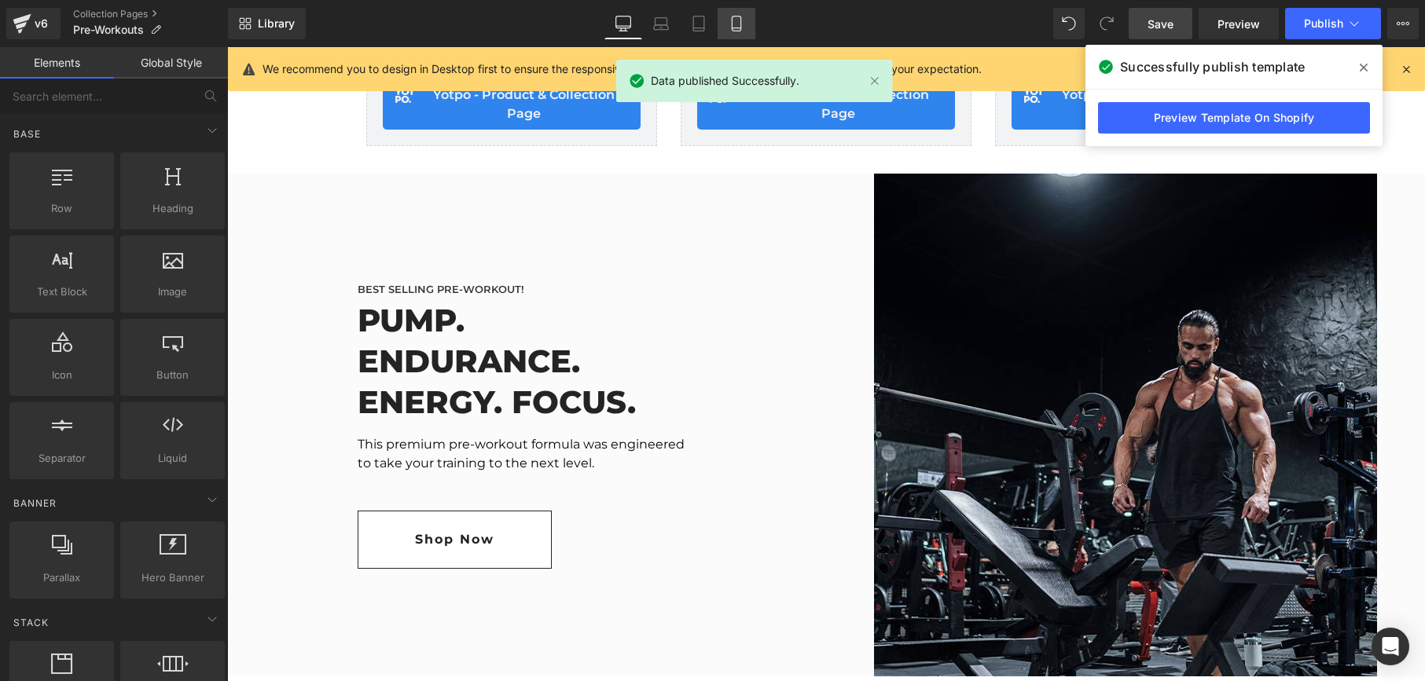
click at [725, 18] on link "Mobile" at bounding box center [737, 23] width 38 height 31
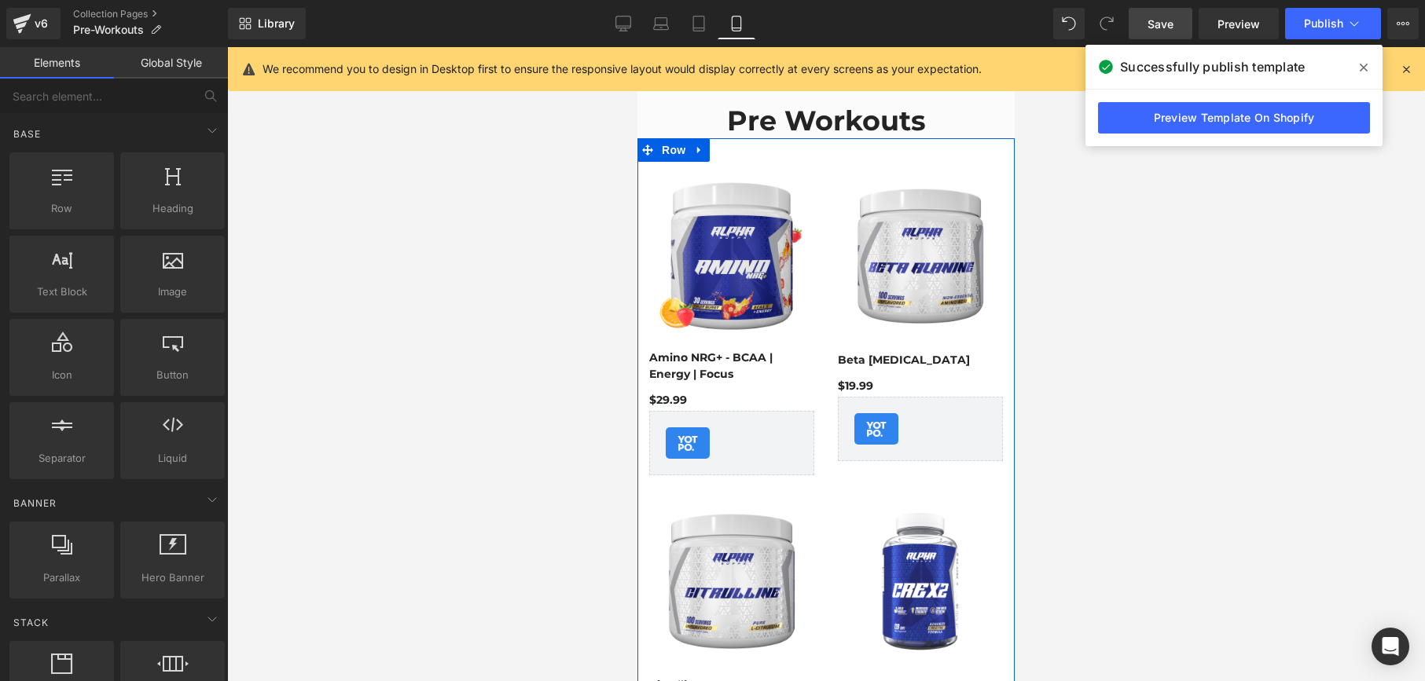
scroll to position [0, 0]
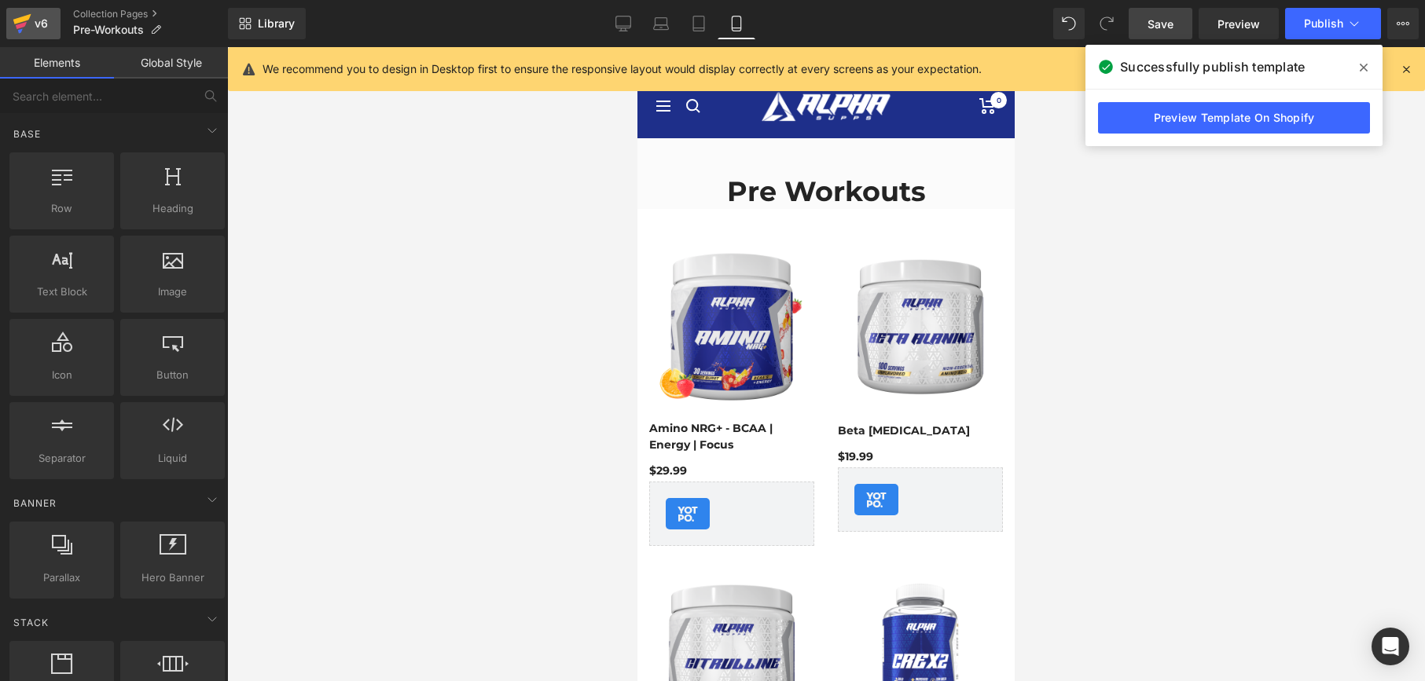
click at [32, 17] on div "v6" at bounding box center [41, 23] width 20 height 20
